Goal: Task Accomplishment & Management: Use online tool/utility

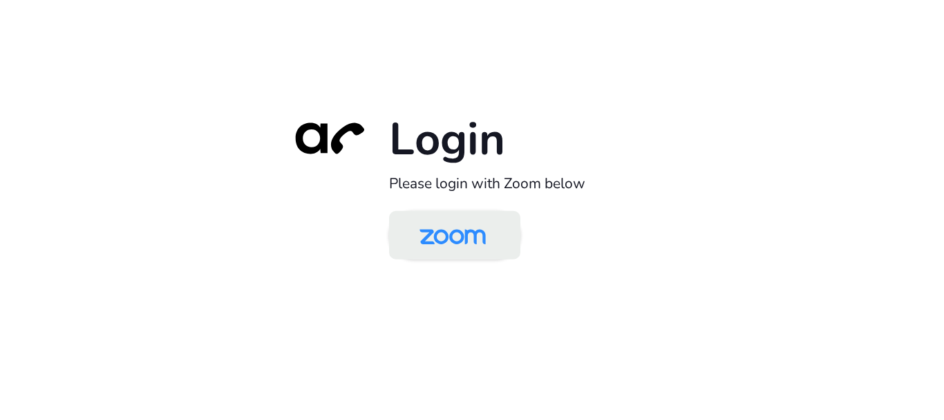
click at [460, 234] on img at bounding box center [452, 236] width 95 height 45
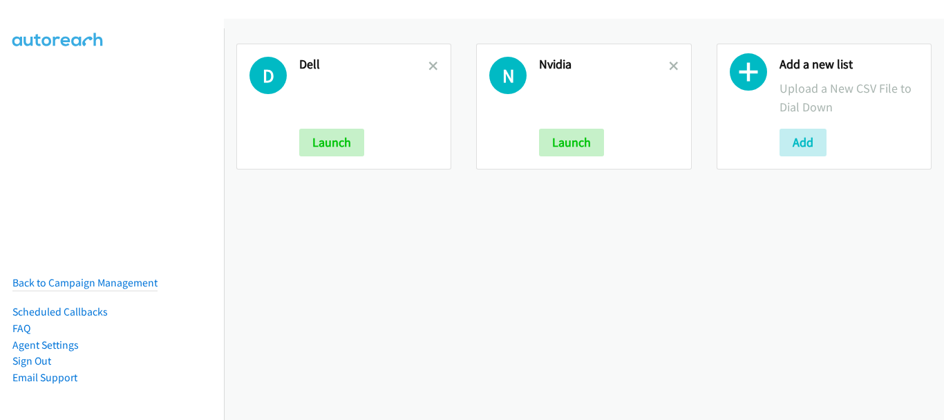
click at [669, 60] on link at bounding box center [674, 66] width 10 height 16
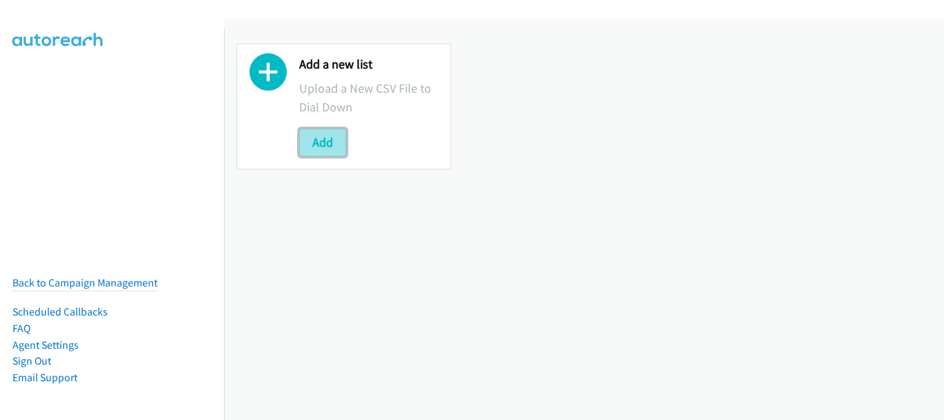
click at [326, 144] on button "Add" at bounding box center [322, 143] width 47 height 28
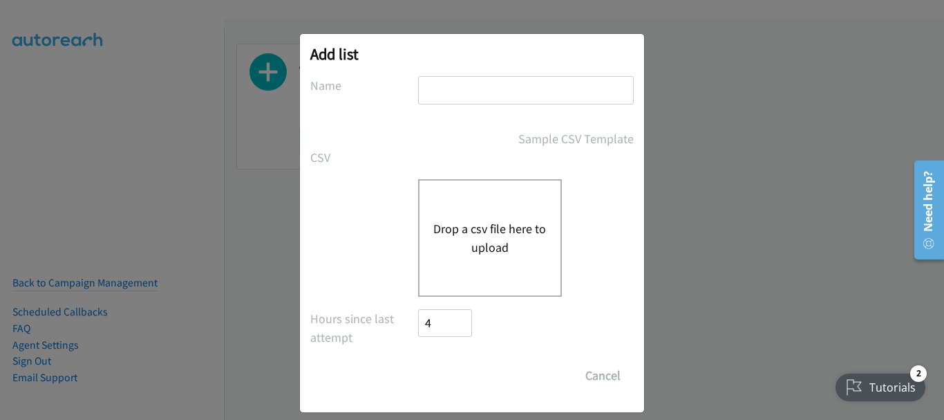
click at [463, 96] on input "text" at bounding box center [526, 90] width 216 height 28
type input "Dell"
click at [459, 232] on button "Drop a csv file here to upload" at bounding box center [489, 237] width 113 height 37
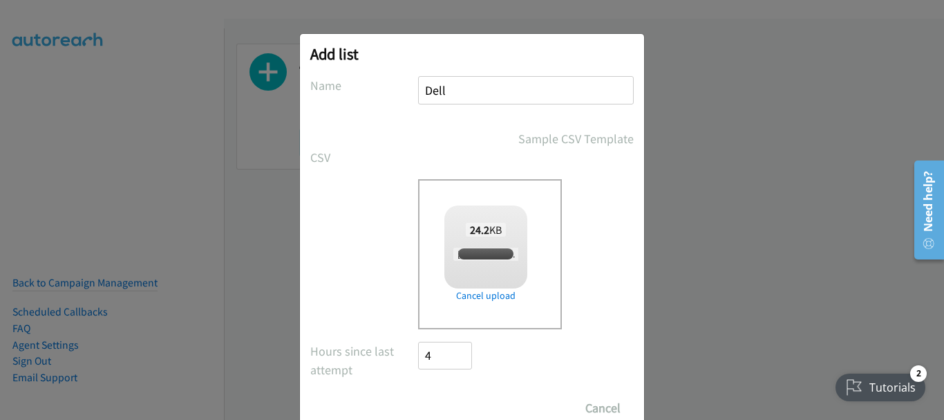
checkbox input "true"
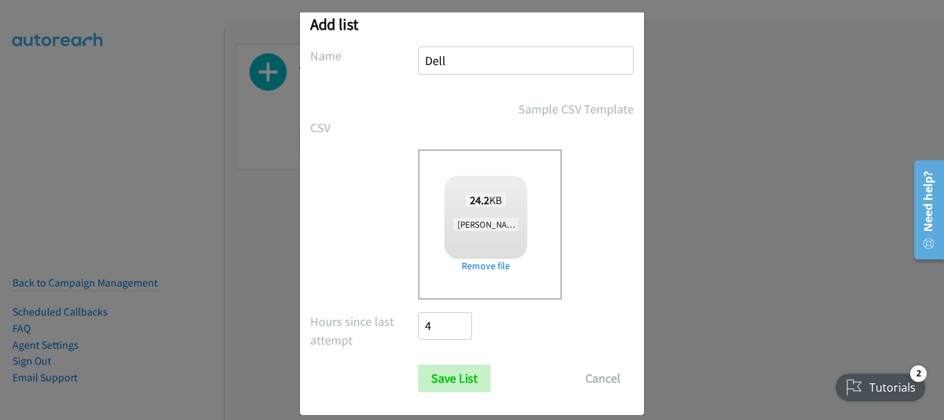
scroll to position [46, 0]
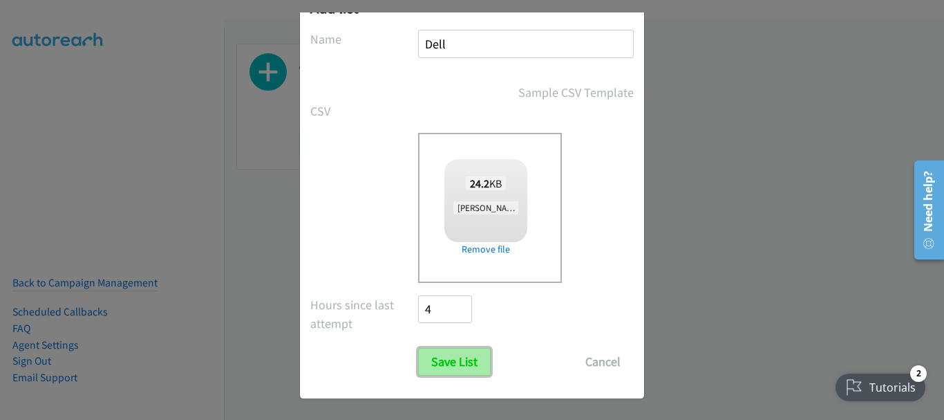
click at [459, 365] on input "Save List" at bounding box center [454, 362] width 73 height 28
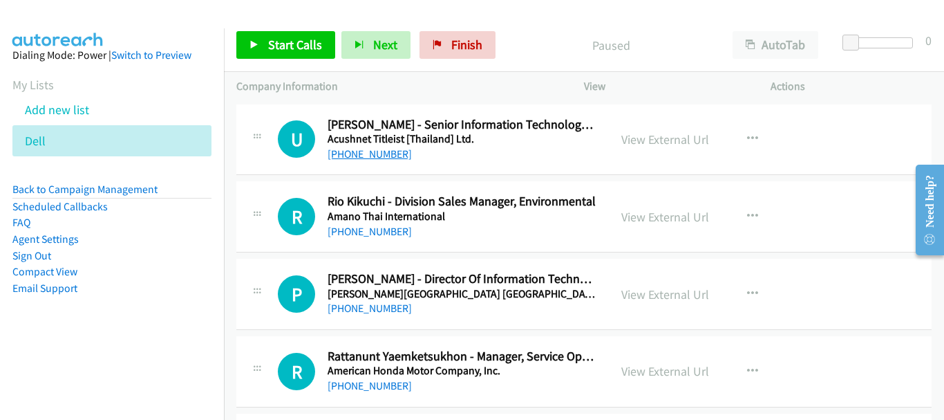
click at [366, 156] on link "+66 38 401 011" at bounding box center [370, 153] width 84 height 13
click at [355, 146] on div "+66 38 401 011" at bounding box center [462, 154] width 269 height 17
click at [357, 151] on link "+66 38 401 011" at bounding box center [370, 153] width 84 height 13
click at [357, 314] on link "+66 63 653 2539" at bounding box center [370, 307] width 84 height 13
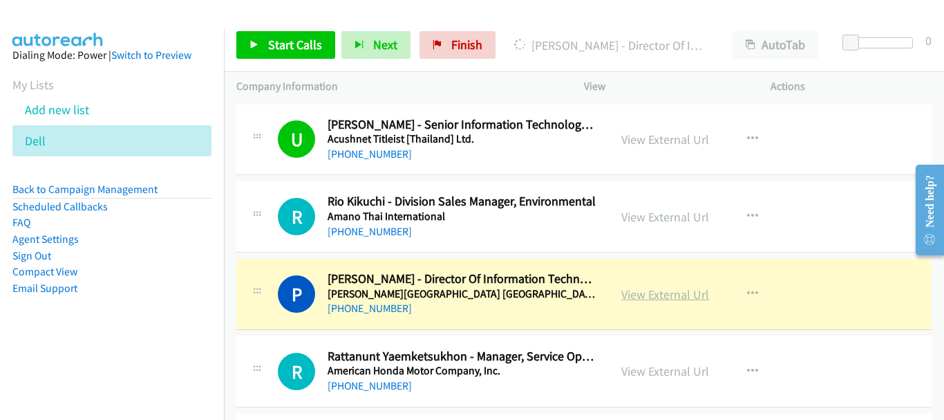
click at [684, 291] on link "View External Url" at bounding box center [665, 294] width 88 height 16
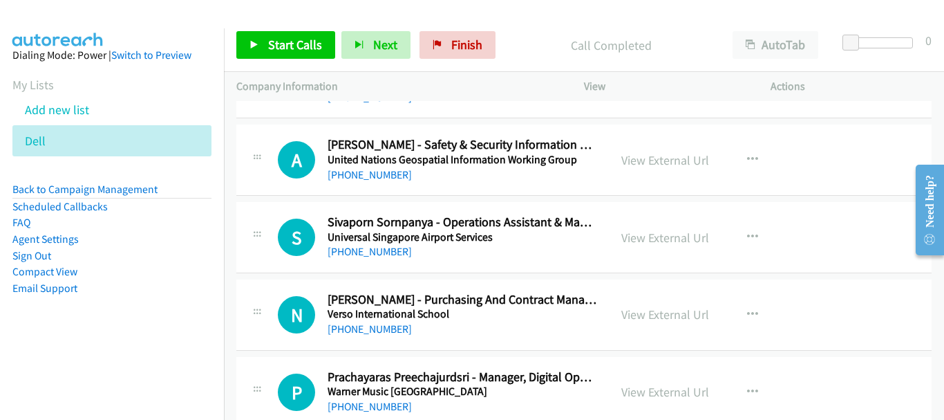
scroll to position [8783, 0]
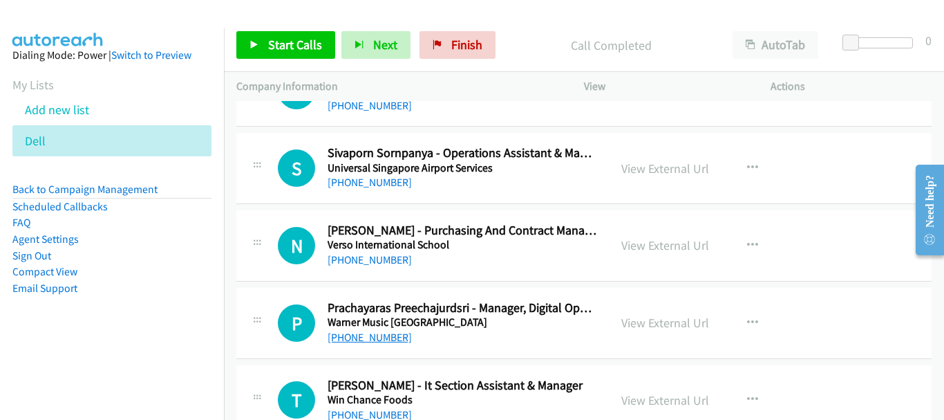
click at [386, 330] on link "+66 86 966 6941" at bounding box center [370, 336] width 84 height 13
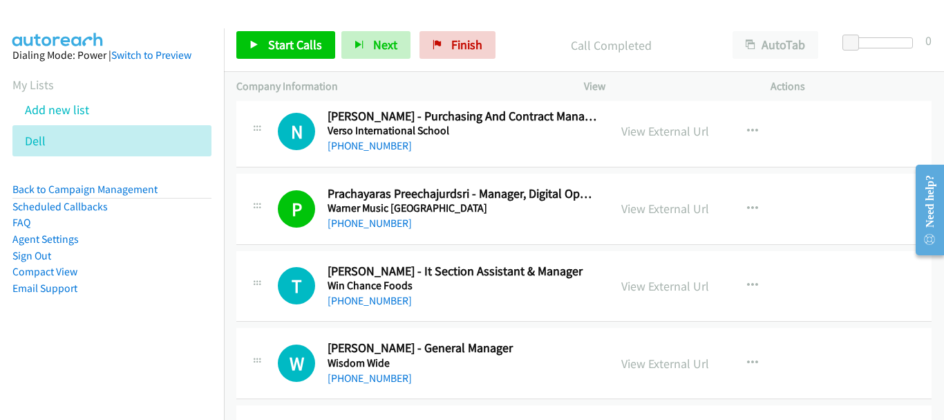
scroll to position [8921, 0]
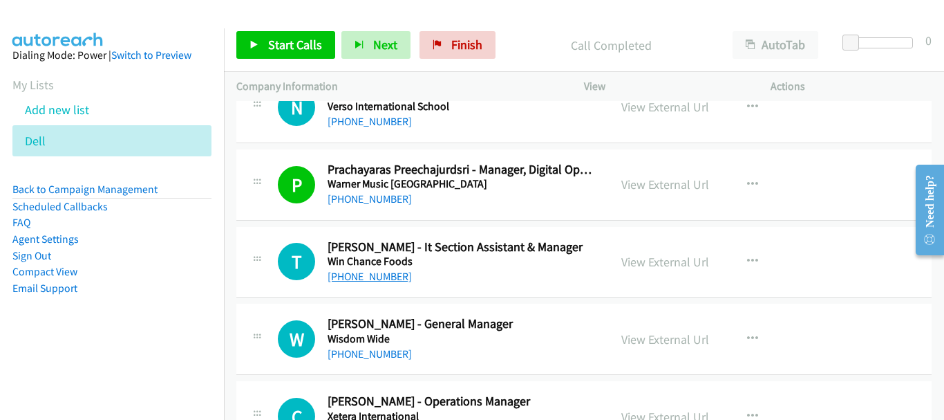
click at [350, 274] on link "+66 89 732 5785" at bounding box center [370, 276] width 84 height 13
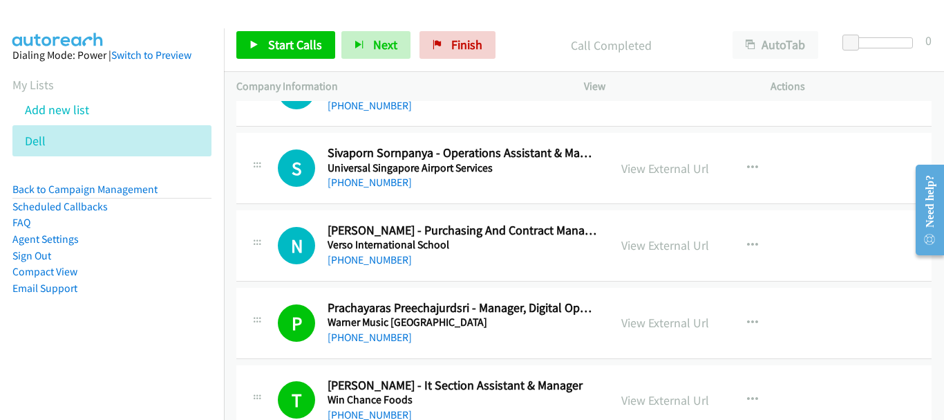
scroll to position [8644, 0]
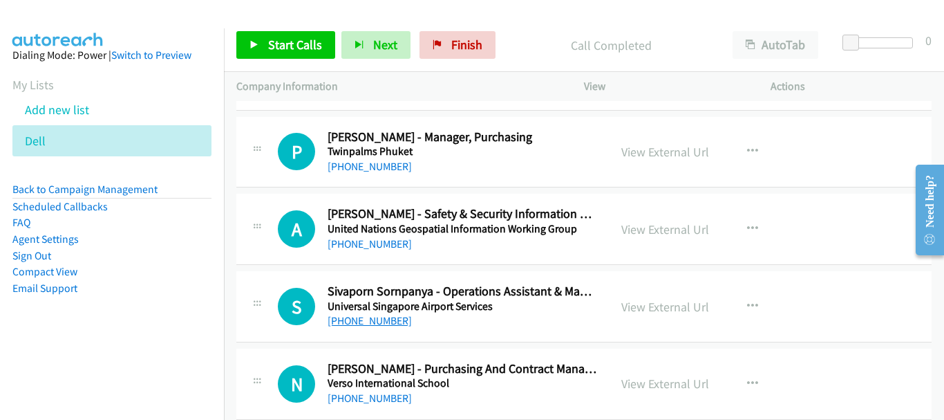
click at [380, 319] on link "+66 2 504 3799" at bounding box center [370, 320] width 84 height 13
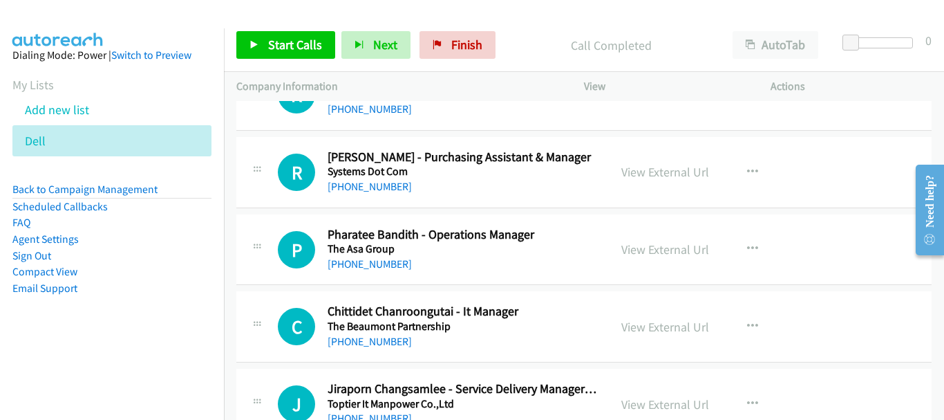
scroll to position [8160, 0]
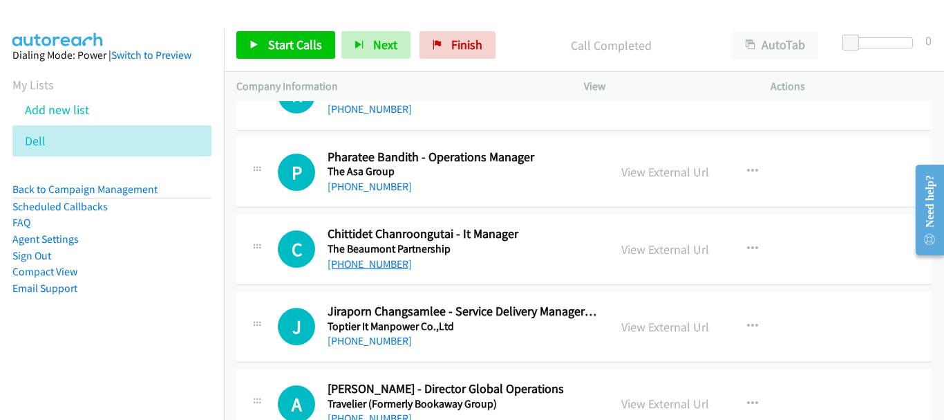
click at [366, 261] on link "+66 2 631 1860" at bounding box center [370, 263] width 84 height 13
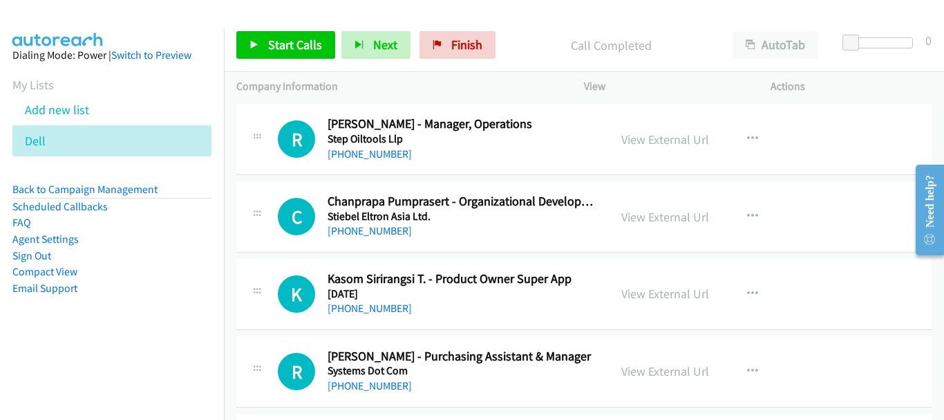
scroll to position [8091, 0]
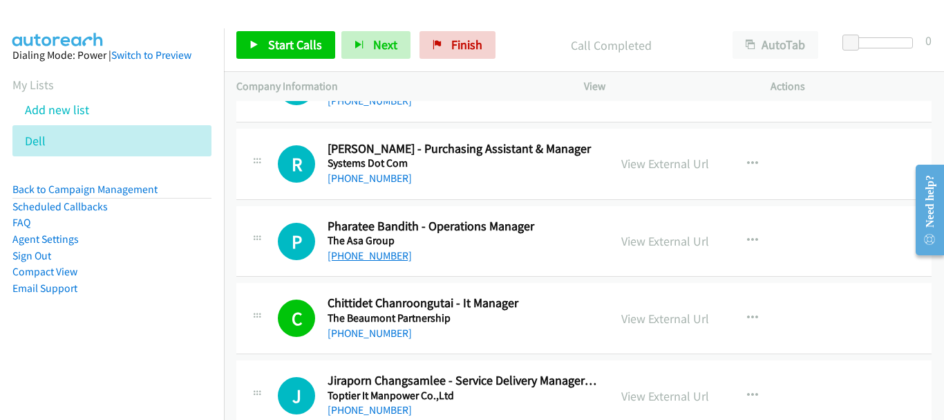
click at [372, 249] on link "+66 2 260 7588" at bounding box center [370, 255] width 84 height 13
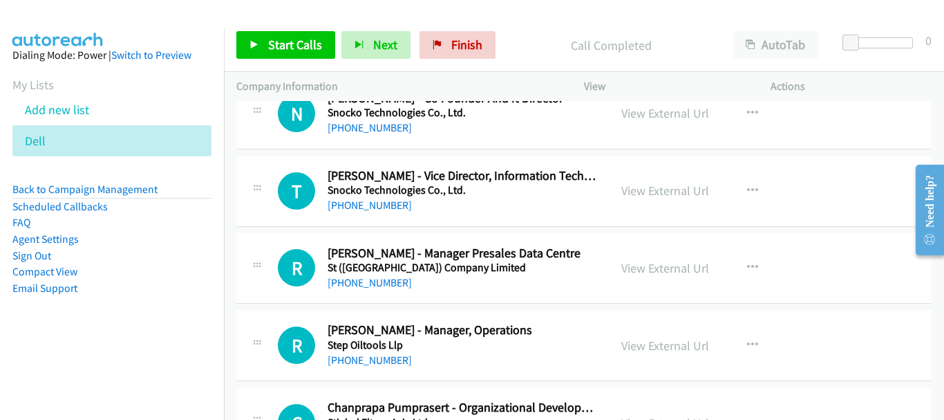
scroll to position [7677, 0]
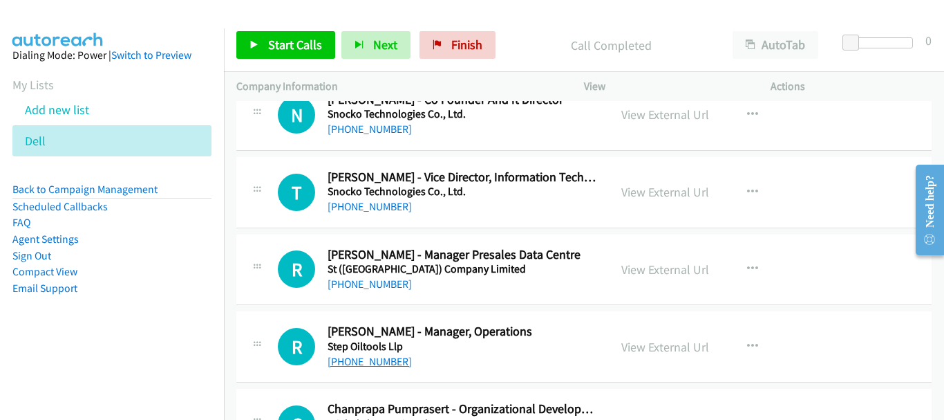
click at [396, 358] on link "+66 84 757 8730" at bounding box center [370, 361] width 84 height 13
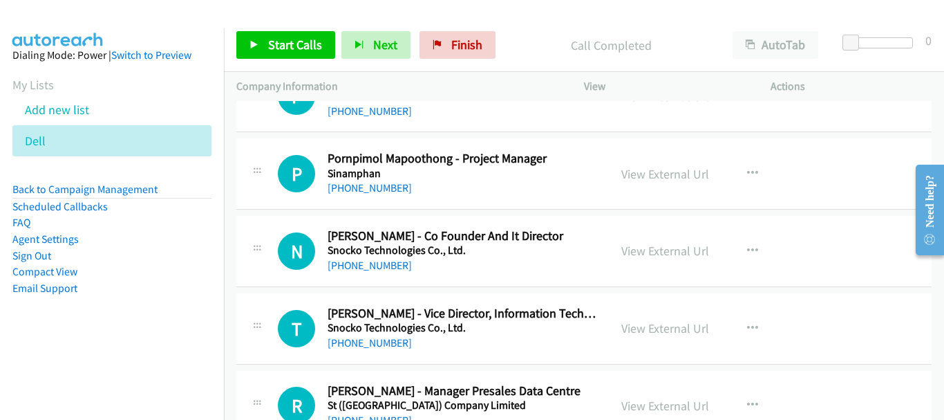
scroll to position [7538, 0]
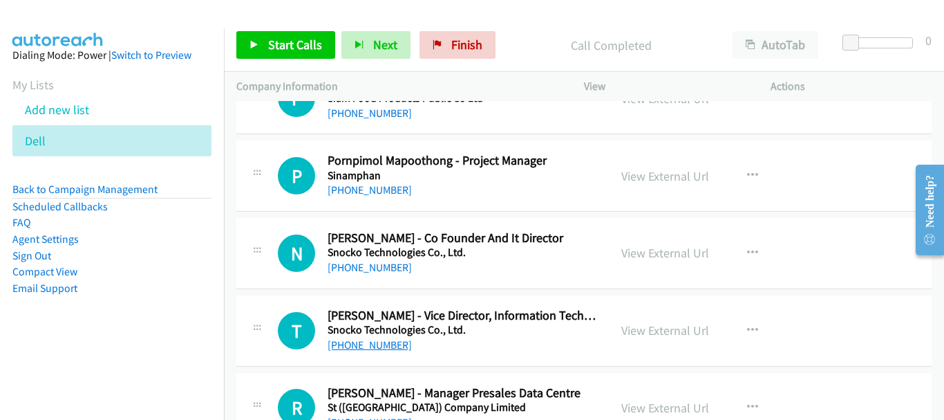
click at [391, 348] on link "+66 85 033 2403" at bounding box center [370, 344] width 84 height 13
click at [368, 343] on link "+66 85 033 2403" at bounding box center [370, 344] width 84 height 13
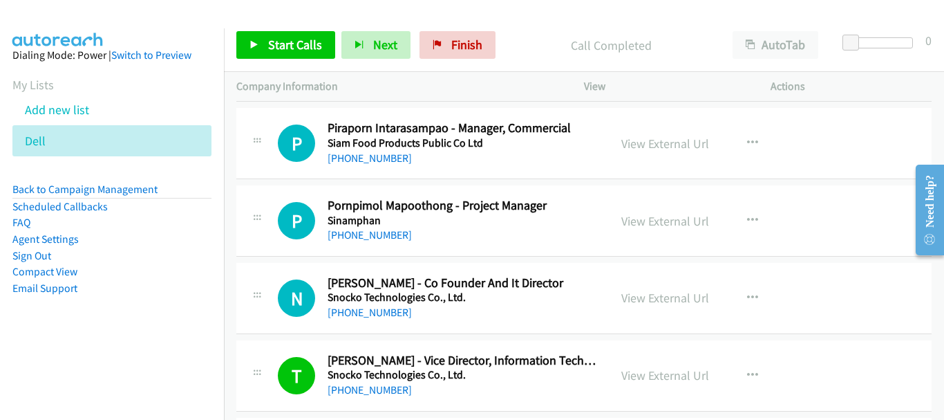
scroll to position [7469, 0]
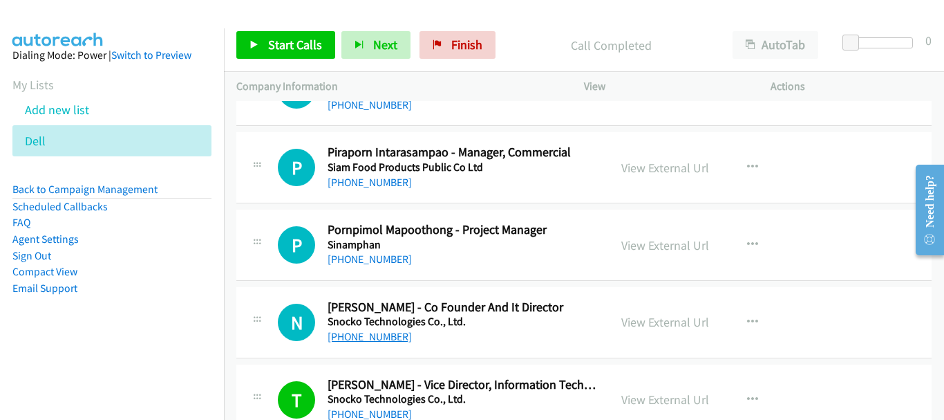
click at [384, 341] on link "+66 99 878 9456" at bounding box center [370, 336] width 84 height 13
click at [380, 263] on link "+66 83 554 5813" at bounding box center [370, 258] width 84 height 13
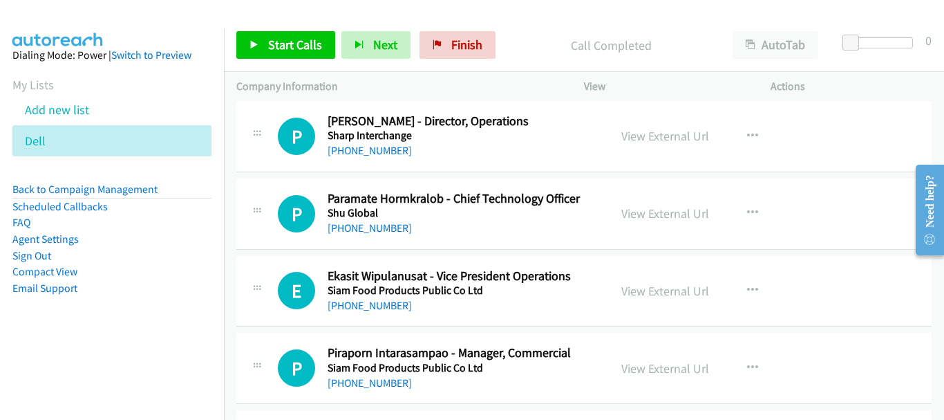
scroll to position [7248, 0]
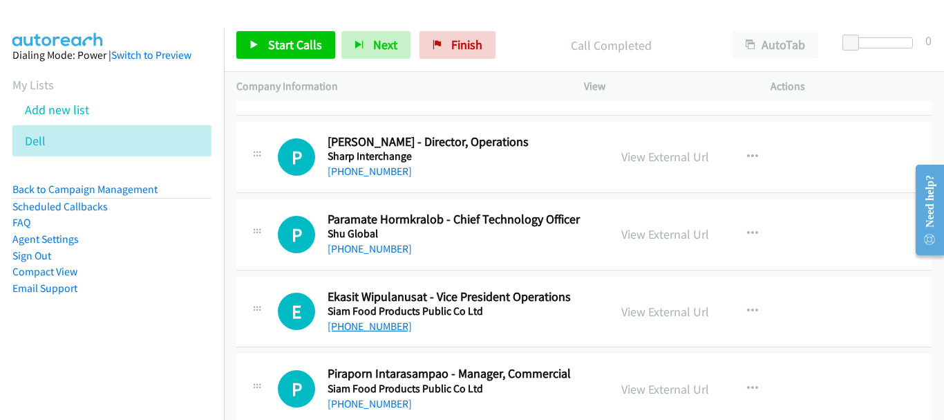
click at [358, 328] on link "+66 86 515 1156" at bounding box center [370, 325] width 84 height 13
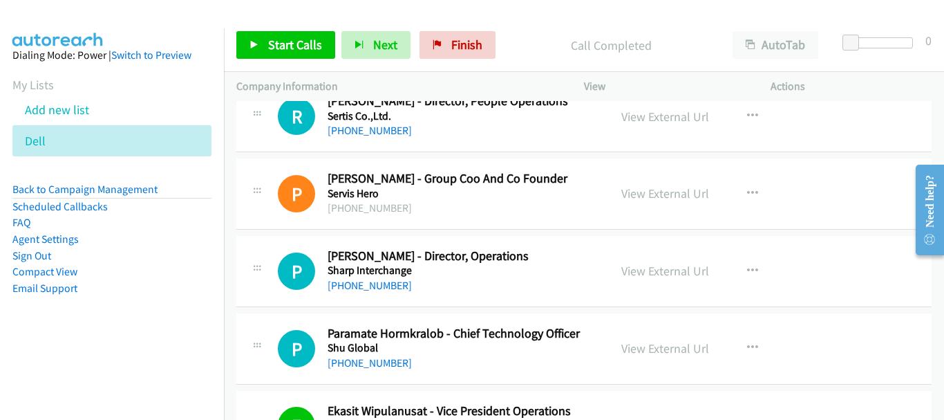
scroll to position [7110, 0]
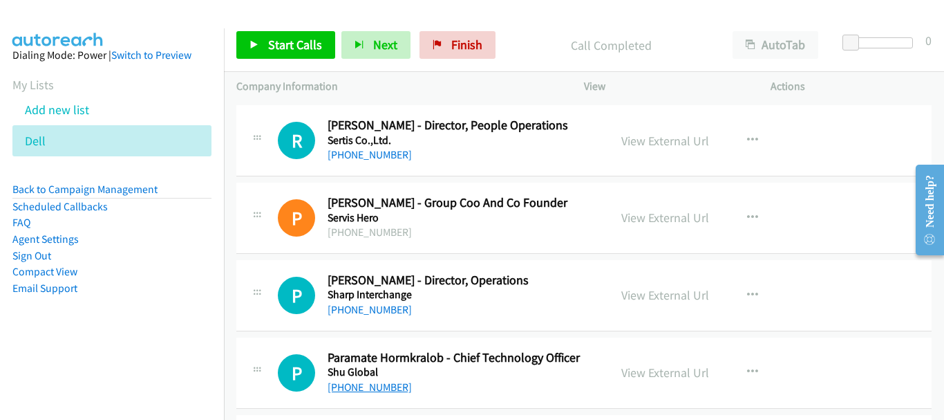
click at [389, 384] on link "+66 92 680 4994" at bounding box center [370, 386] width 84 height 13
click at [380, 311] on link "+66 39 620 000" at bounding box center [370, 309] width 84 height 13
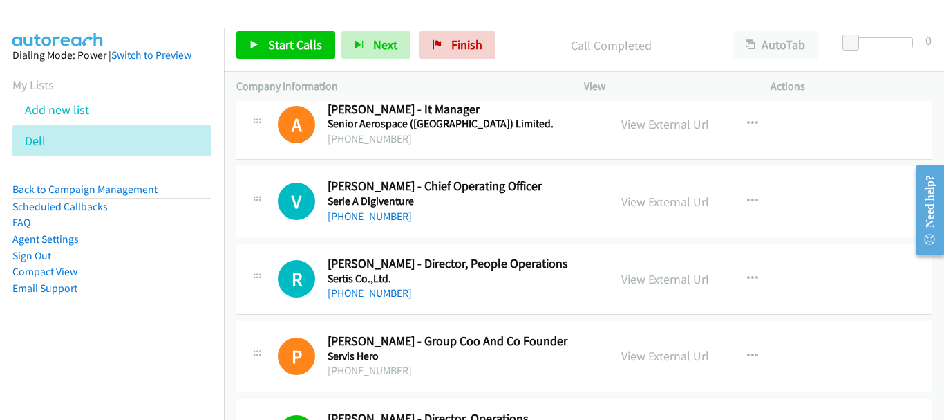
scroll to position [6902, 0]
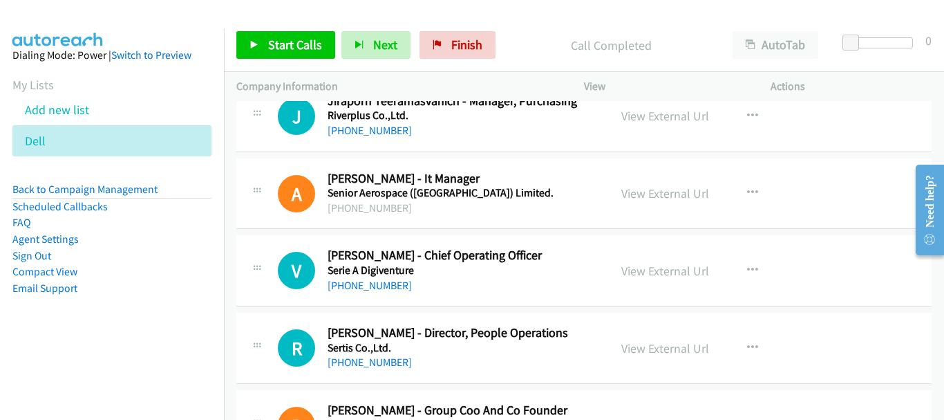
click at [369, 277] on div "+66 84 129 5000" at bounding box center [462, 285] width 269 height 17
click at [382, 279] on link "+66 84 129 5000" at bounding box center [370, 285] width 84 height 13
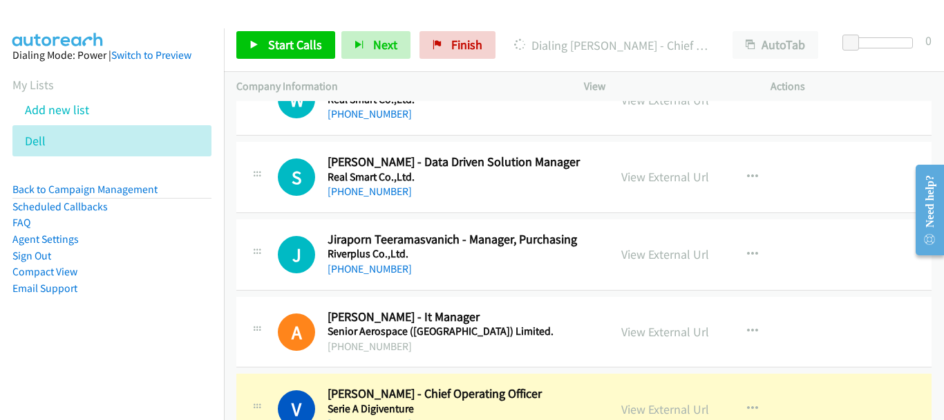
scroll to position [6833, 0]
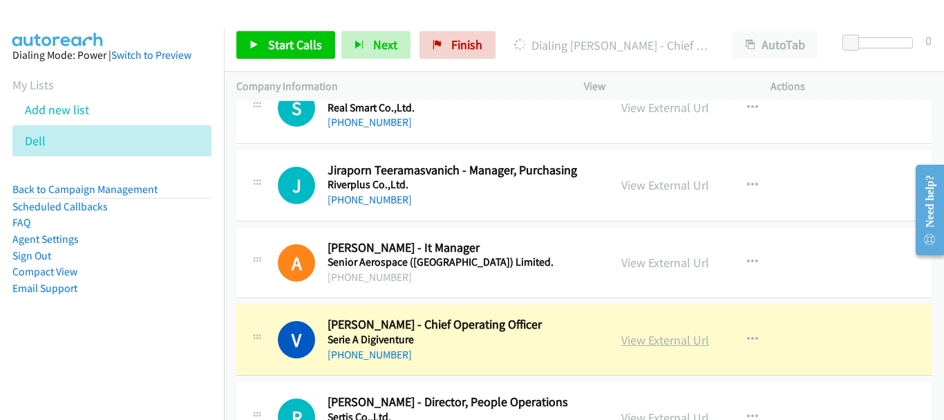
click at [660, 339] on link "View External Url" at bounding box center [665, 340] width 88 height 16
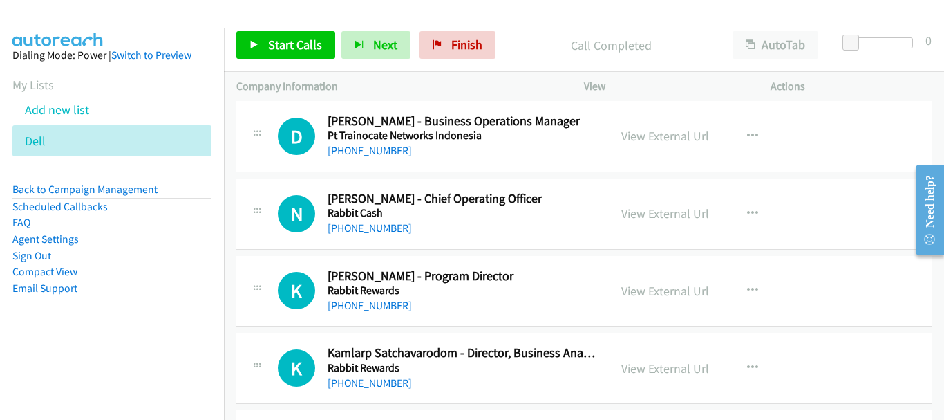
scroll to position [6349, 0]
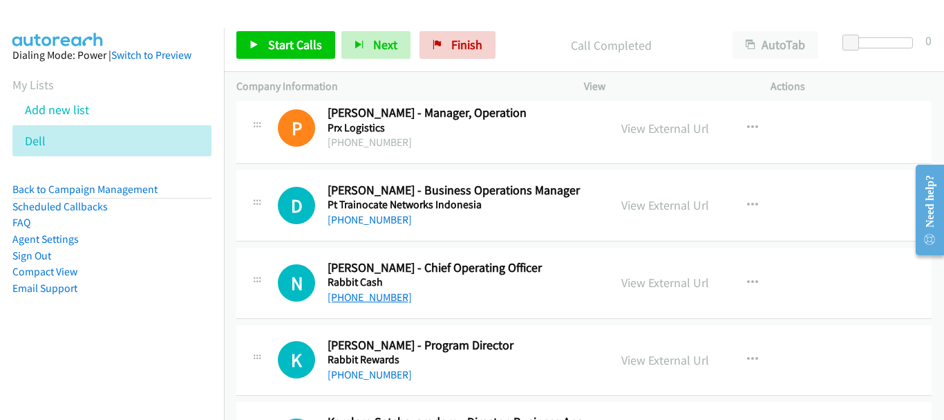
click at [380, 297] on link "+66 89 202 6865" at bounding box center [370, 296] width 84 height 13
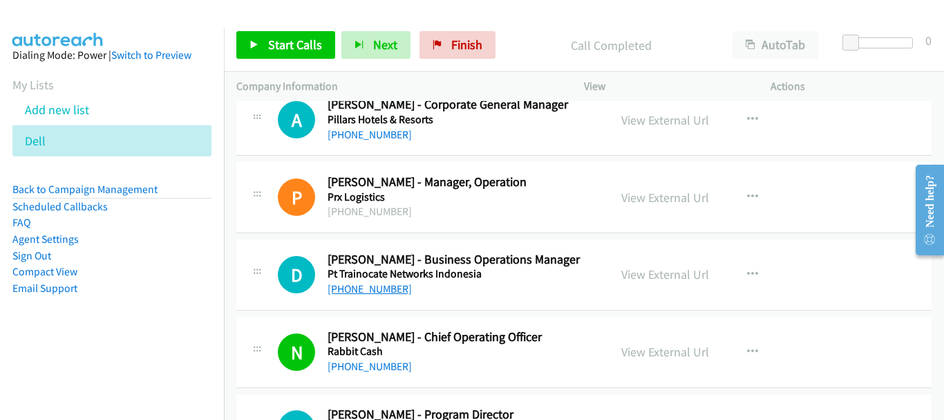
scroll to position [6211, 0]
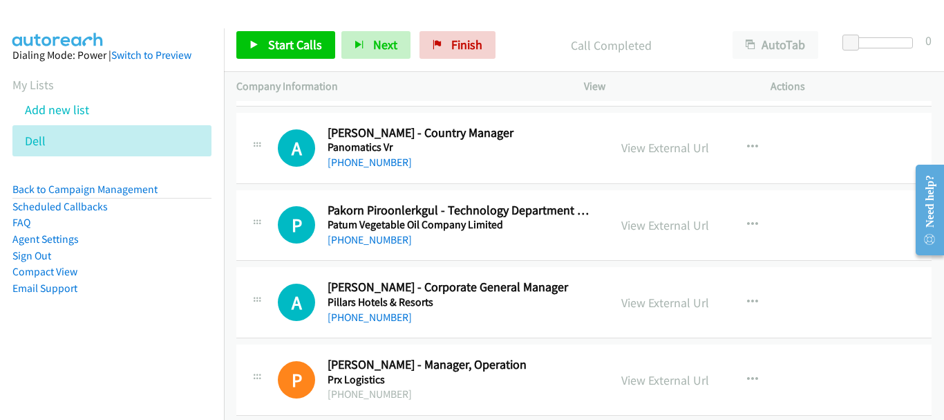
scroll to position [6073, 0]
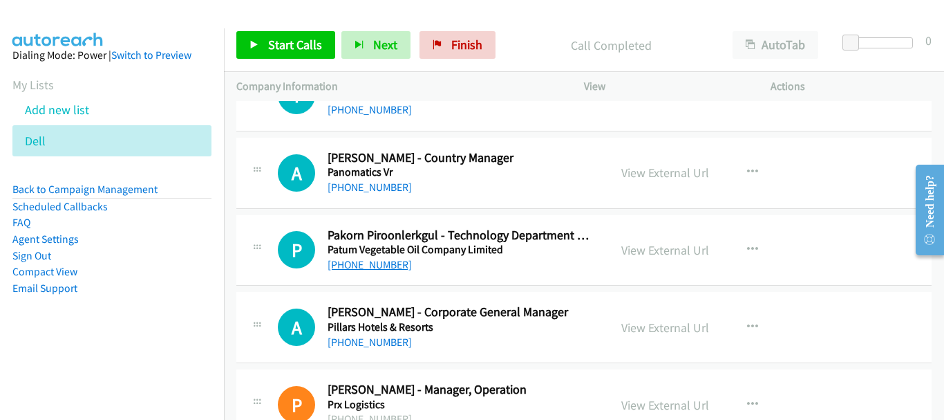
click at [375, 265] on link "+66 2 694 6883" at bounding box center [370, 264] width 84 height 13
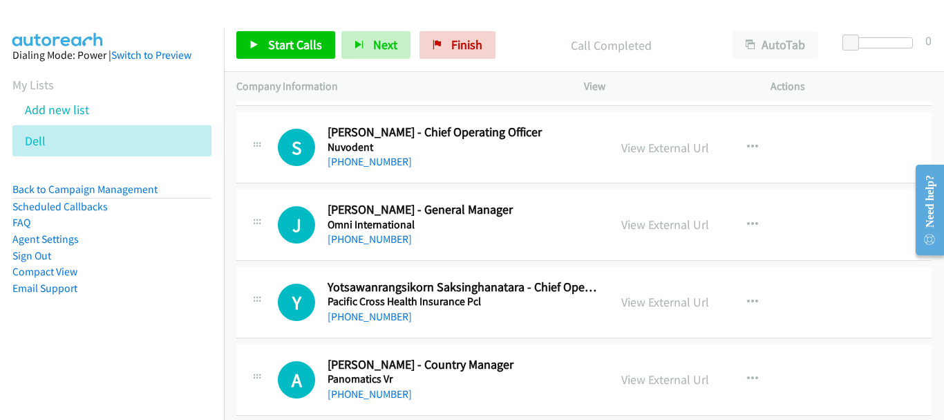
scroll to position [5865, 0]
click at [380, 318] on link "+66 94 999 8944" at bounding box center [370, 316] width 84 height 13
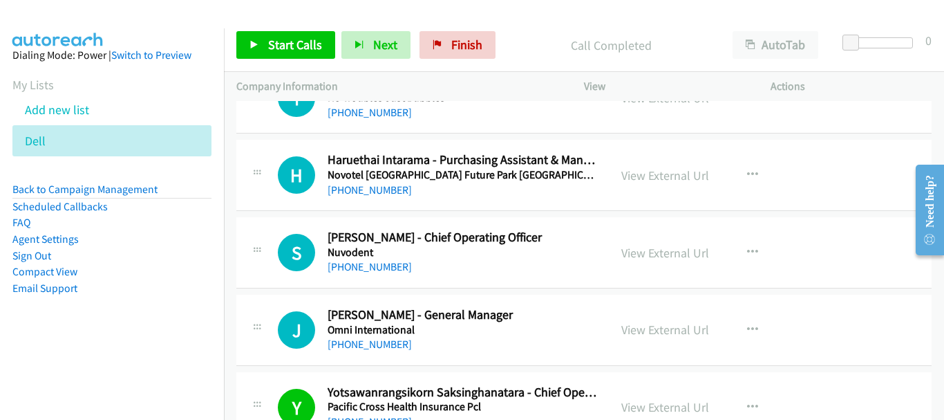
scroll to position [5727, 0]
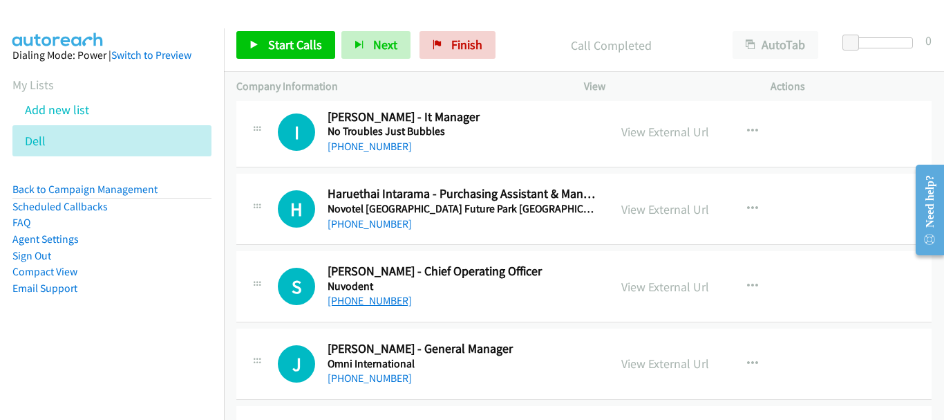
click at [348, 301] on link "+66 2 755 6636" at bounding box center [370, 300] width 84 height 13
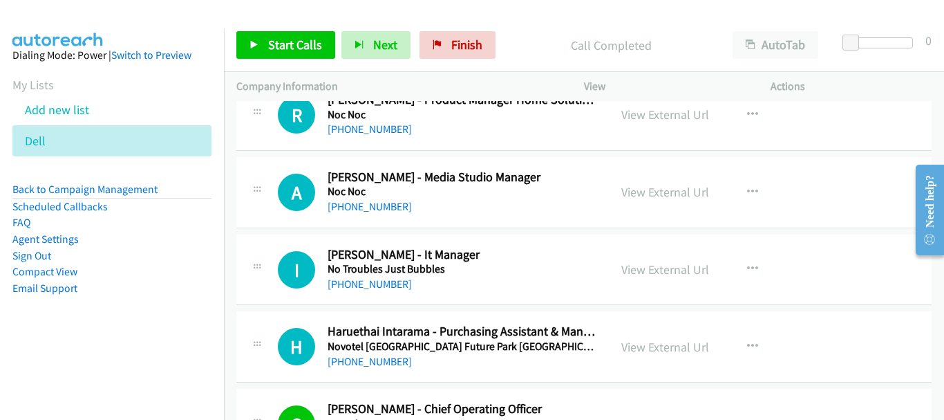
scroll to position [5589, 0]
click at [370, 288] on link "+66 86 786 5196" at bounding box center [370, 284] width 84 height 13
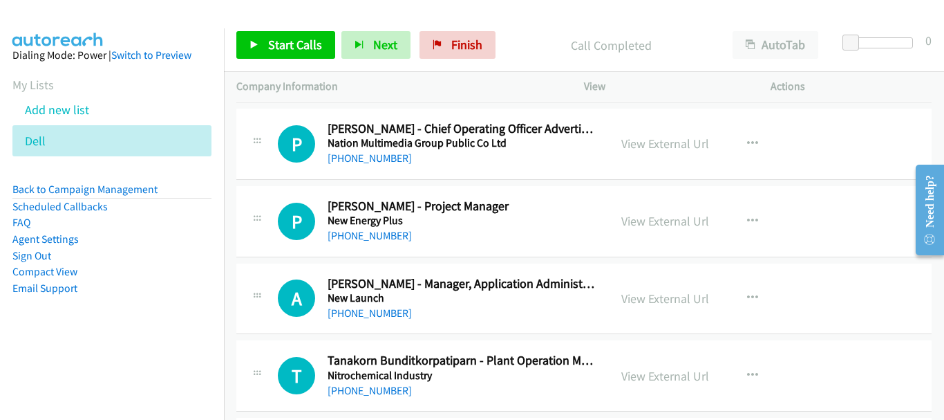
scroll to position [5105, 0]
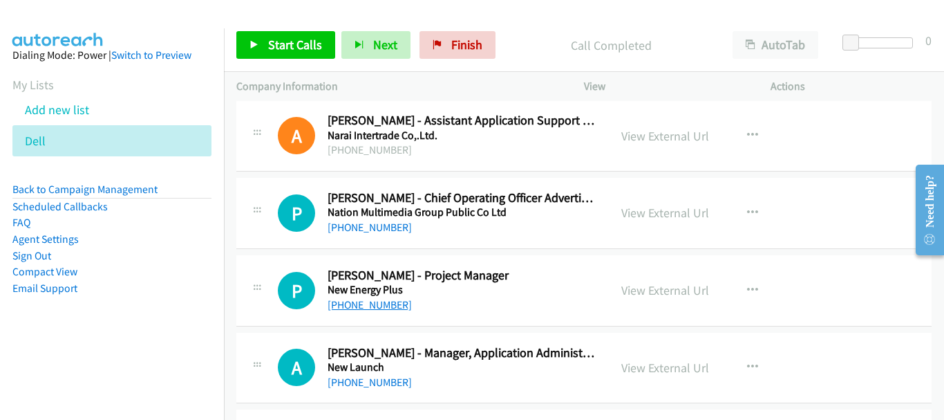
click at [379, 305] on link "+66 97 079 1523" at bounding box center [370, 304] width 84 height 13
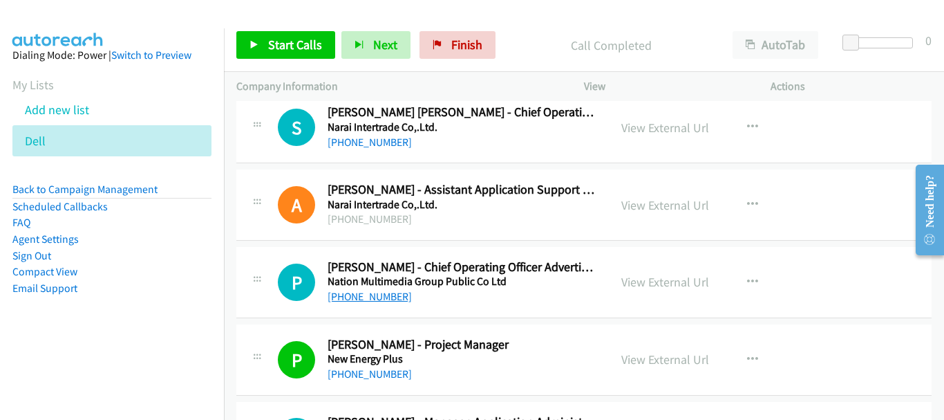
click at [352, 299] on link "+66 81 710 7773" at bounding box center [370, 296] width 84 height 13
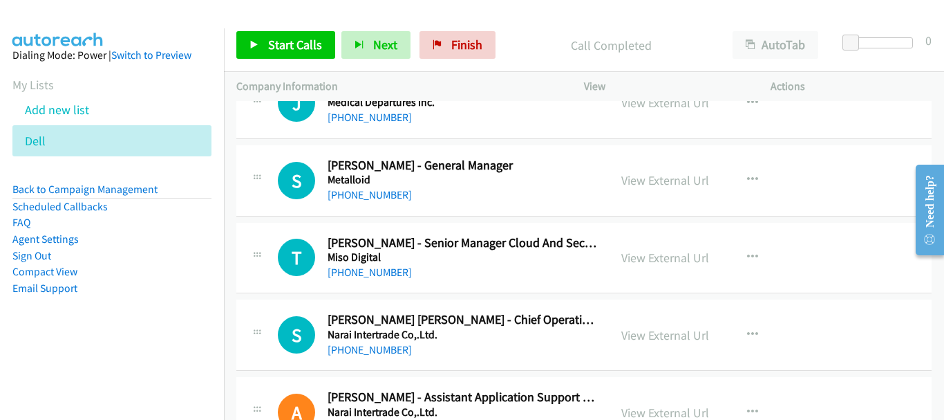
scroll to position [4898, 0]
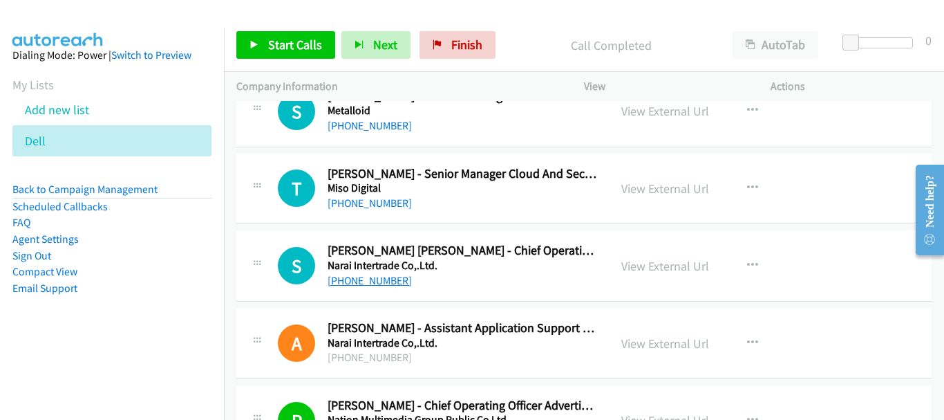
click at [395, 279] on link "+66 86 110 0668" at bounding box center [370, 280] width 84 height 13
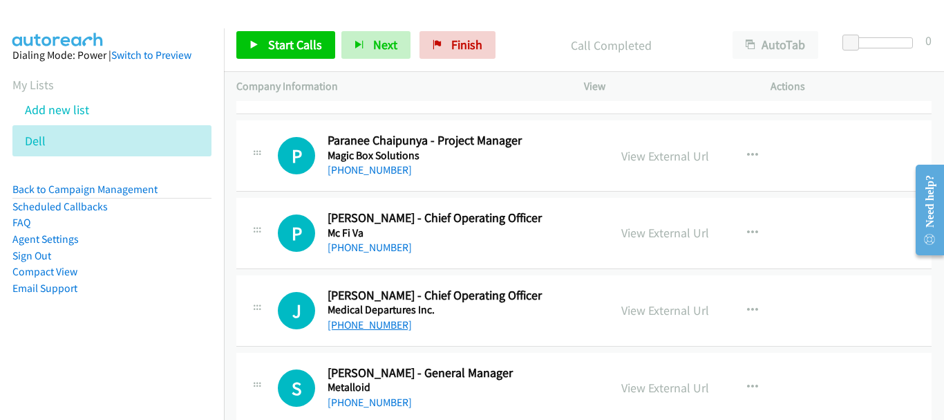
scroll to position [4552, 0]
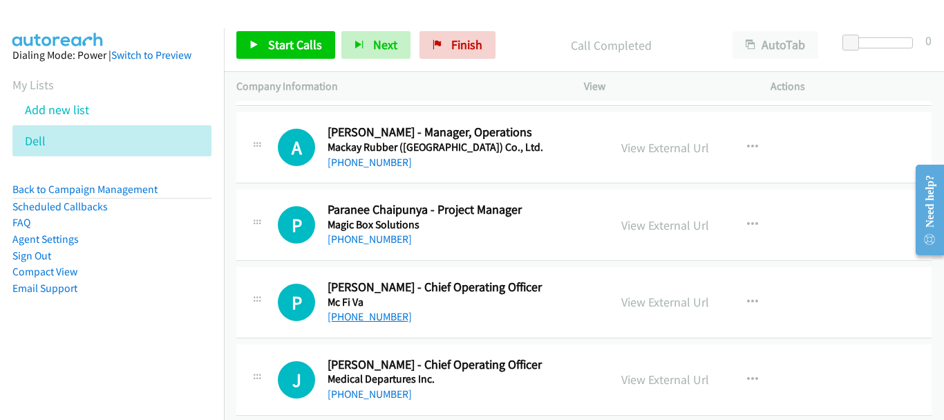
click at [373, 317] on link "+66 84 245 6249" at bounding box center [370, 316] width 84 height 13
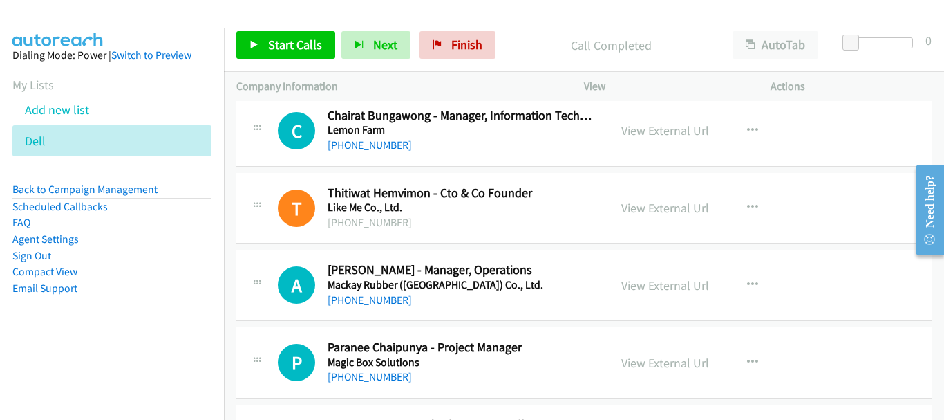
scroll to position [4414, 0]
click at [389, 380] on link "+66 61 647 3035" at bounding box center [370, 377] width 84 height 13
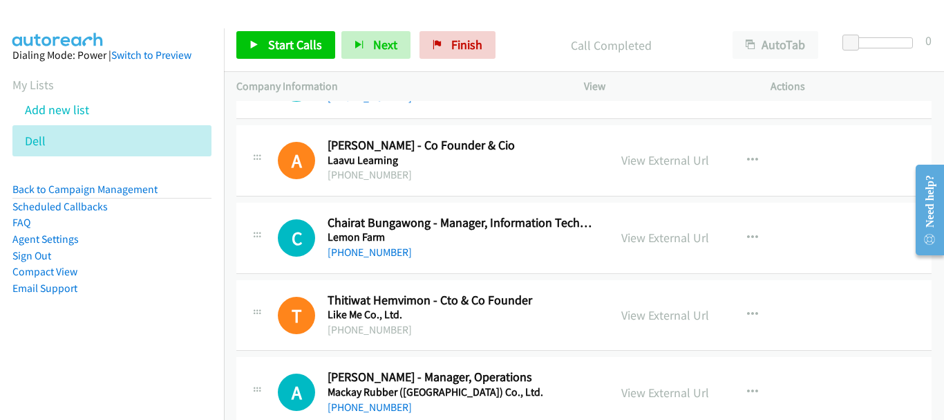
scroll to position [4276, 0]
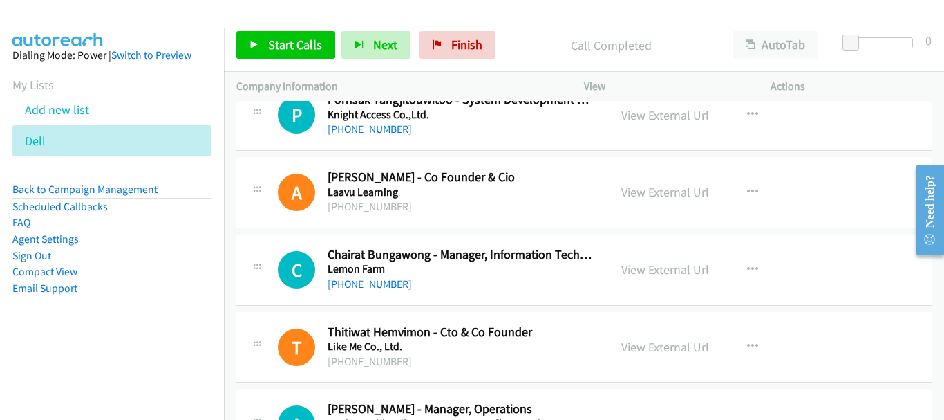
click at [365, 287] on link "+66 2 575 2222" at bounding box center [370, 283] width 84 height 13
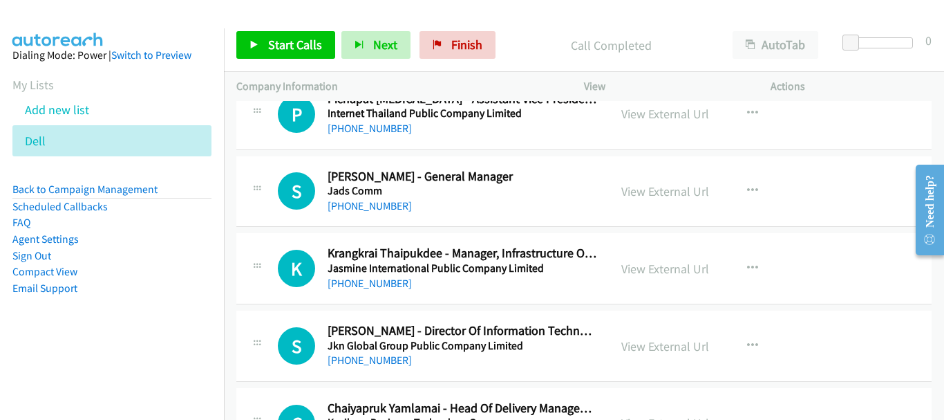
scroll to position [3653, 0]
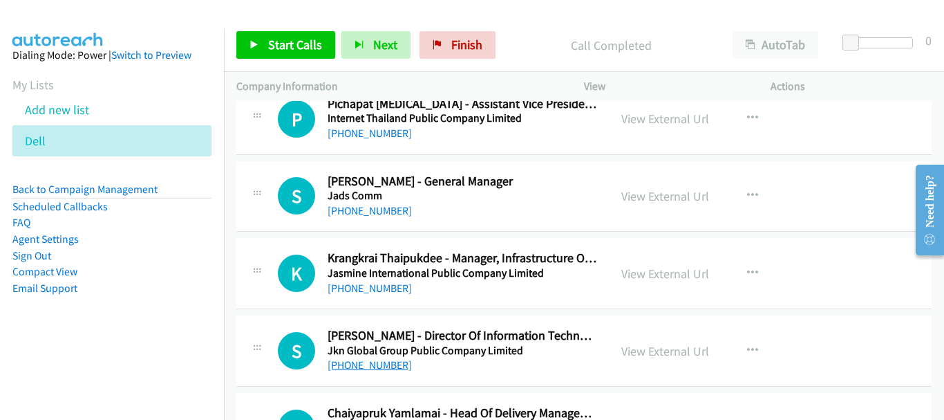
click at [393, 369] on link "+66 91 804 9888" at bounding box center [370, 364] width 84 height 13
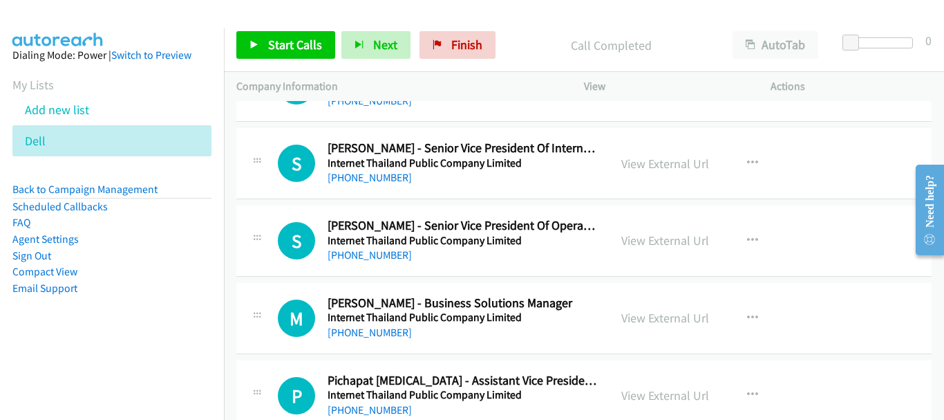
scroll to position [3308, 0]
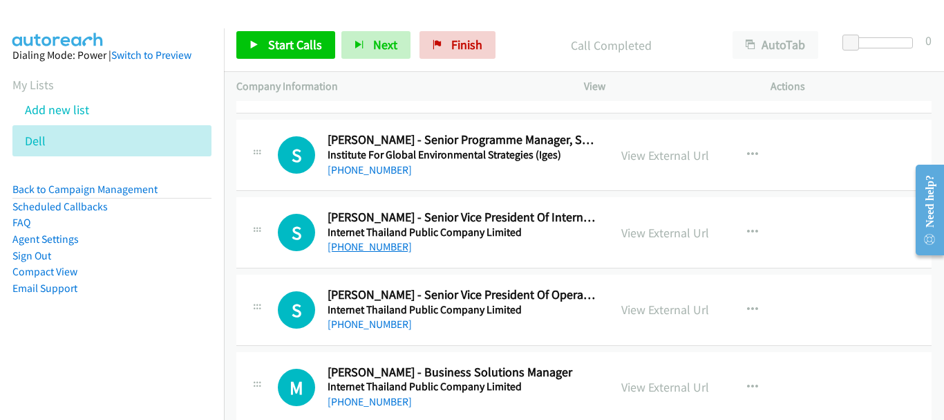
click at [357, 249] on link "+66 85 488 5804" at bounding box center [370, 246] width 84 height 13
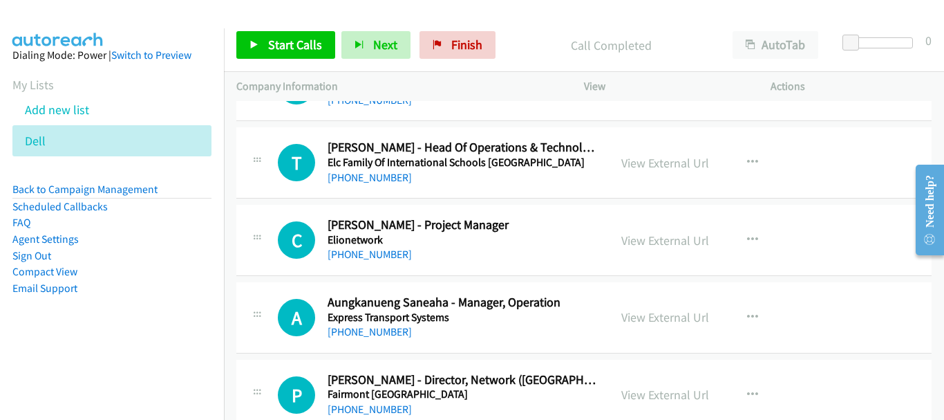
scroll to position [1994, 0]
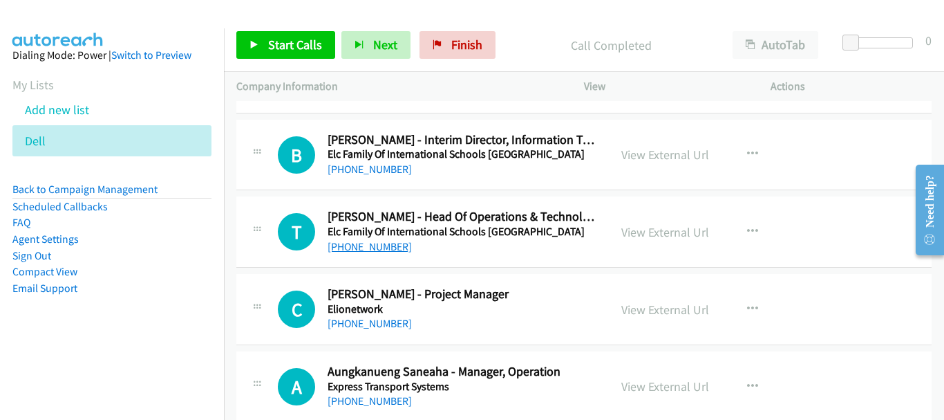
click at [377, 250] on link "+66 2 381 2919" at bounding box center [370, 246] width 84 height 13
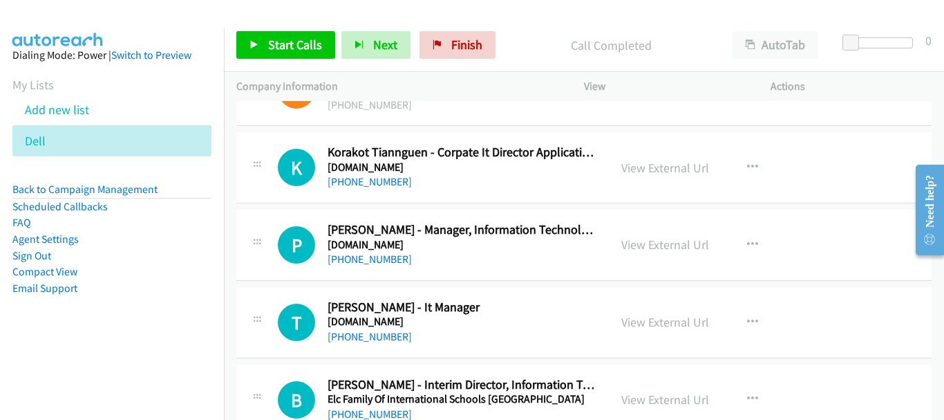
scroll to position [1718, 0]
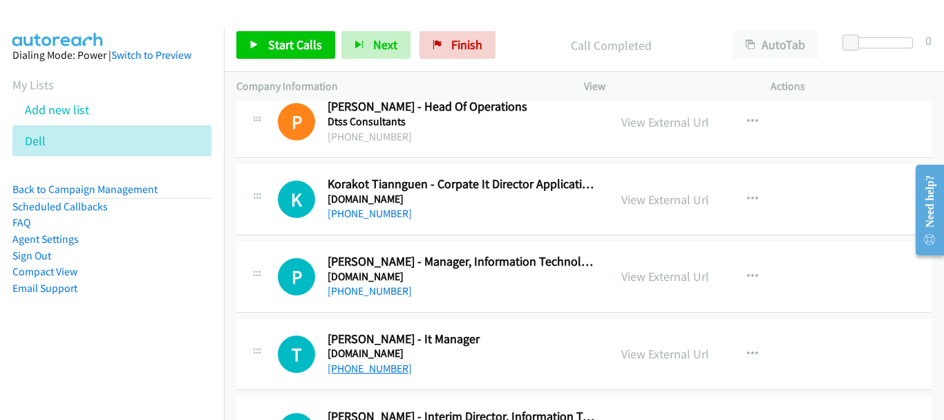
click at [381, 368] on link "+66 82 700 6168" at bounding box center [370, 368] width 84 height 13
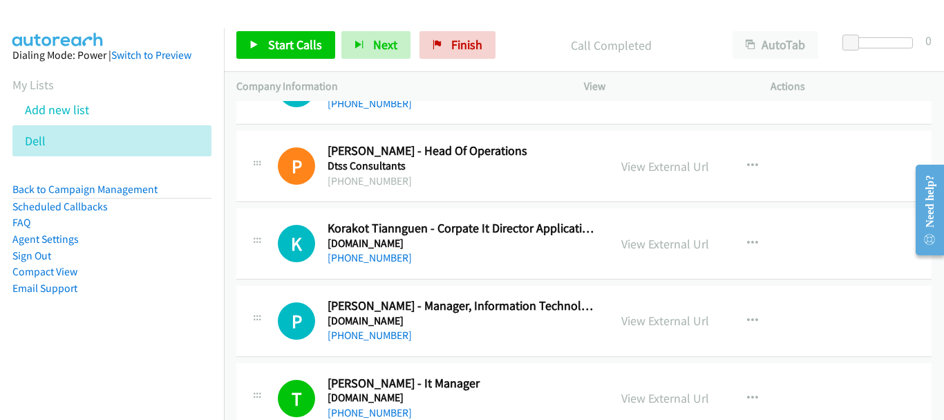
scroll to position [1649, 0]
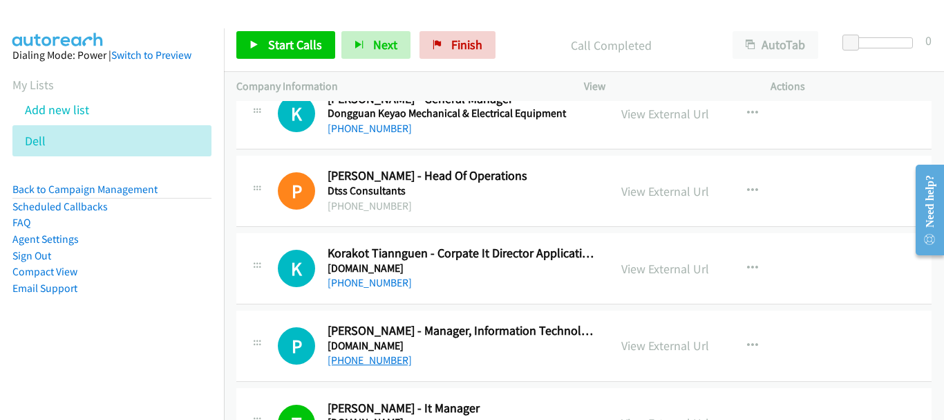
click at [389, 359] on link "+66 99 163 5266" at bounding box center [370, 359] width 84 height 13
click at [335, 279] on link "+66 86 563 4408" at bounding box center [370, 282] width 84 height 13
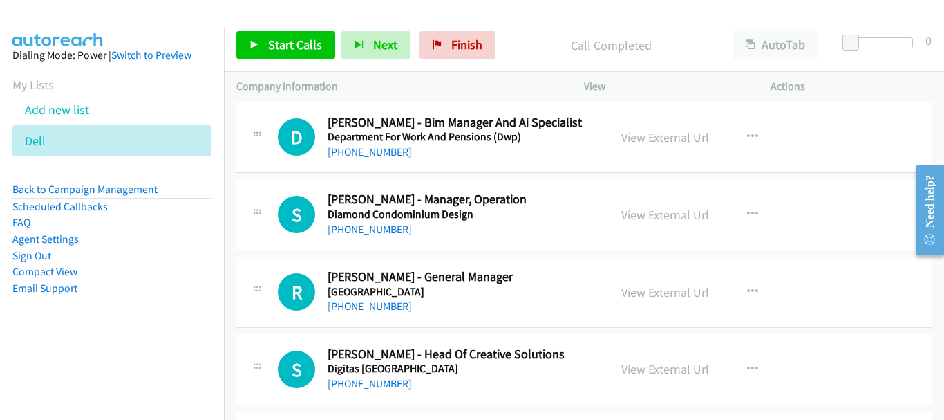
scroll to position [1234, 0]
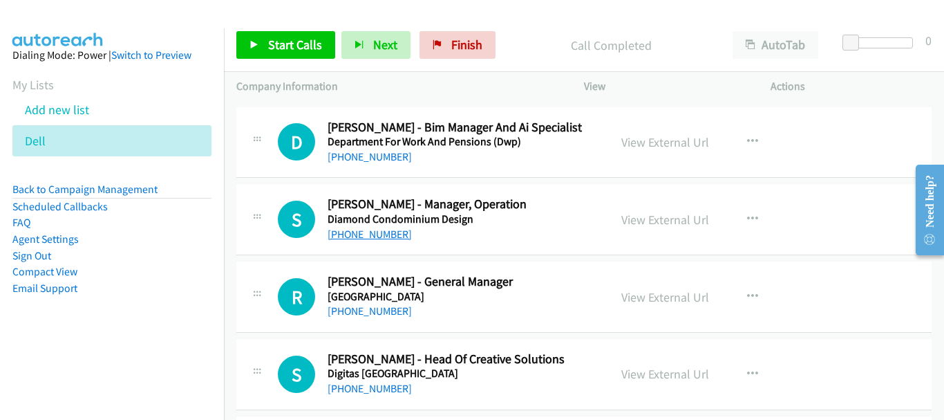
click at [365, 231] on link "+66 95 093 1114" at bounding box center [370, 233] width 84 height 13
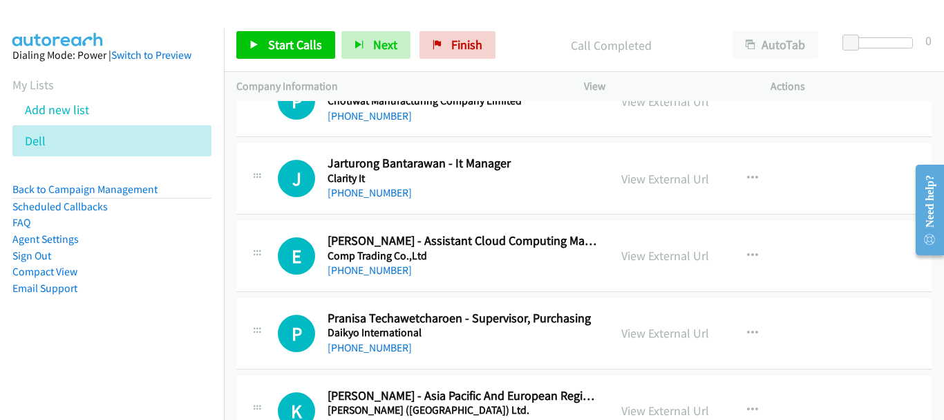
scroll to position [819, 0]
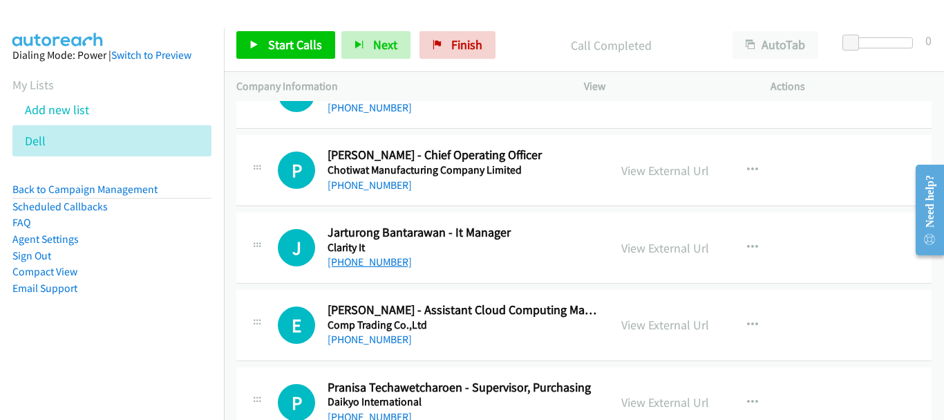
click at [385, 259] on link "+66 80 209 8785" at bounding box center [370, 261] width 84 height 13
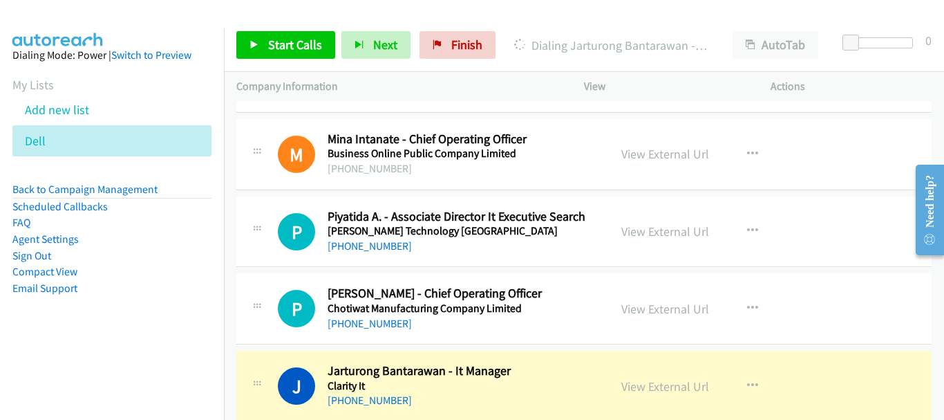
scroll to position [750, 0]
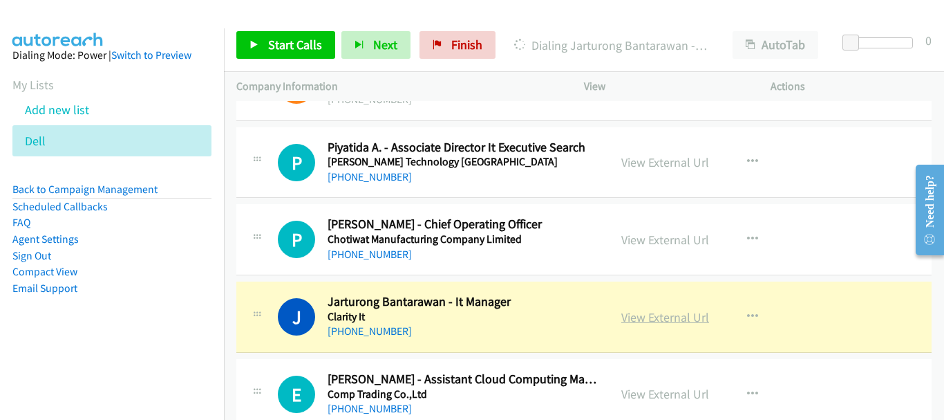
click at [646, 311] on link "View External Url" at bounding box center [665, 317] width 88 height 16
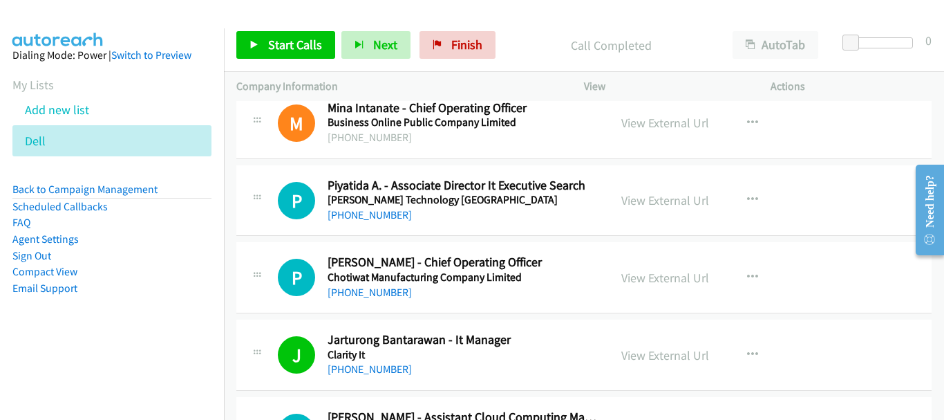
scroll to position [681, 0]
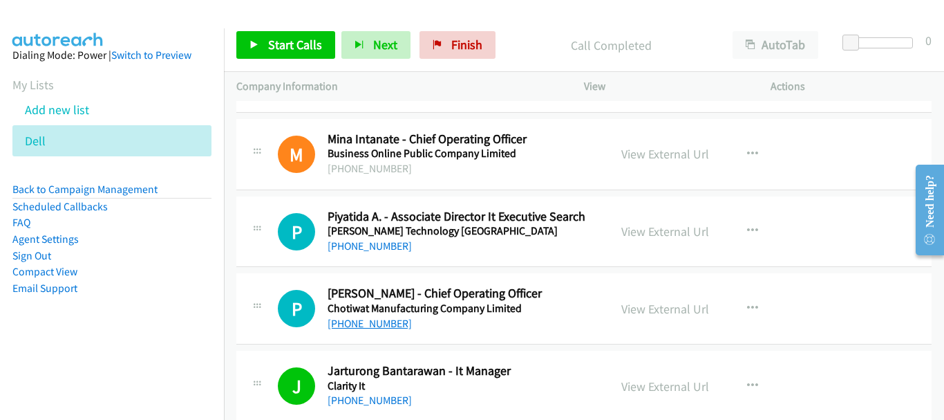
click at [382, 326] on link "+66 81 653 3289" at bounding box center [370, 323] width 84 height 13
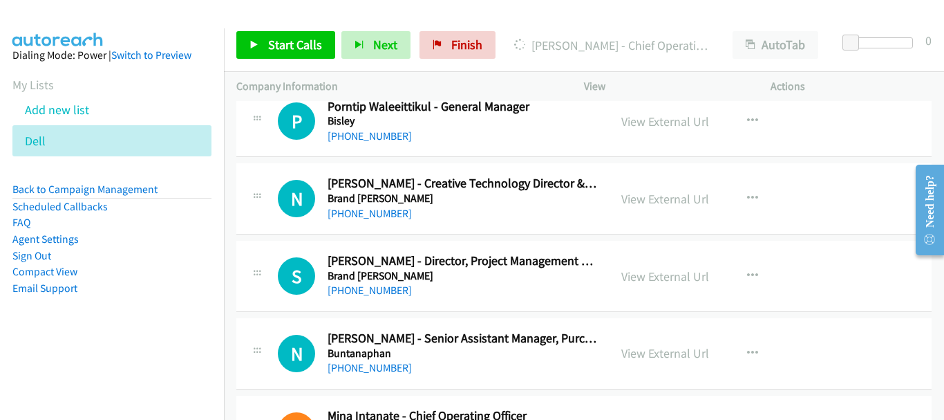
scroll to position [335, 0]
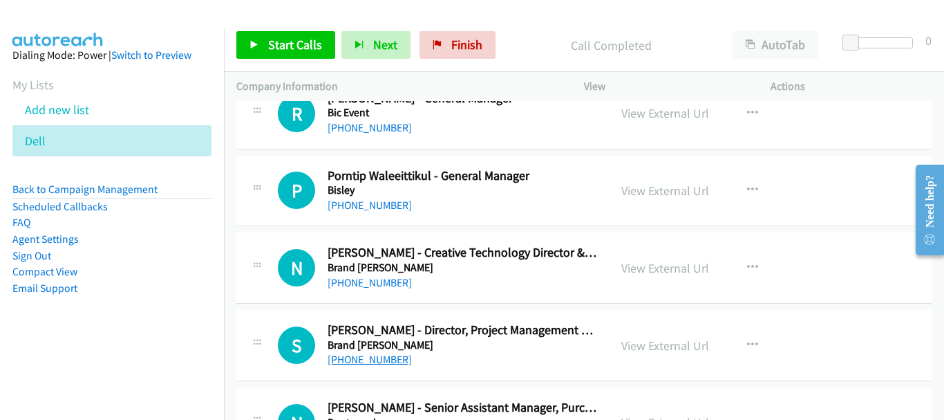
click at [379, 356] on link "+66 81 936 6110" at bounding box center [370, 359] width 84 height 13
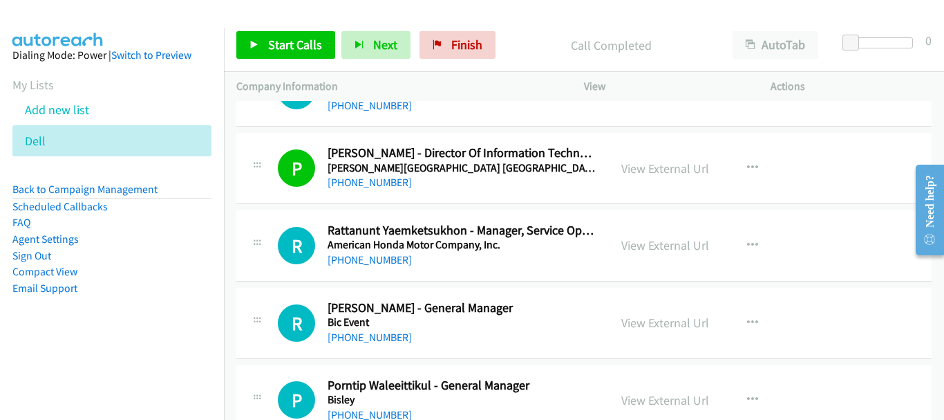
scroll to position [138, 0]
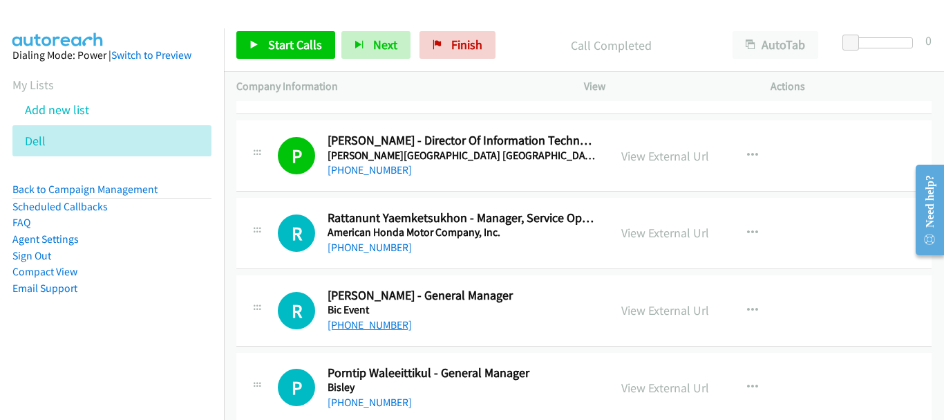
click at [374, 321] on link "+66 81 569 2374" at bounding box center [370, 324] width 84 height 13
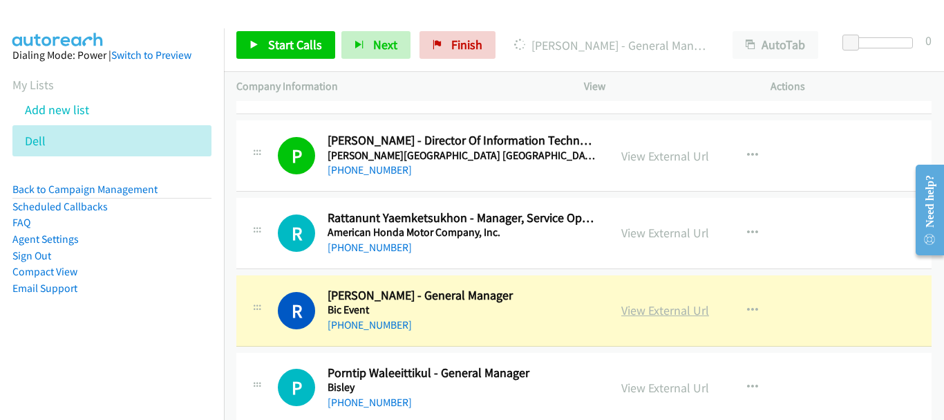
click at [678, 315] on link "View External Url" at bounding box center [665, 310] width 88 height 16
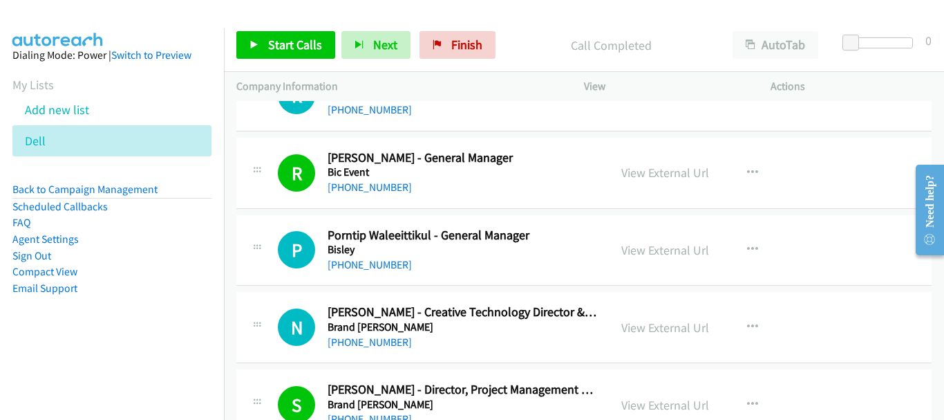
scroll to position [277, 0]
click at [371, 268] on link "+66 2 689 6396" at bounding box center [370, 263] width 84 height 13
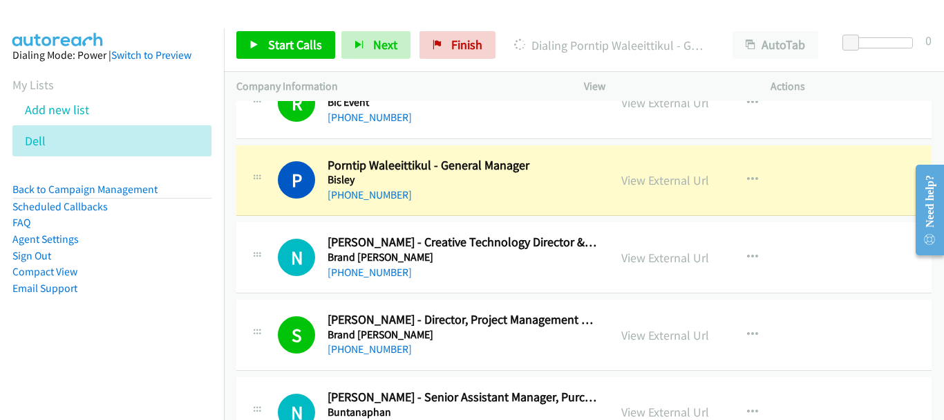
scroll to position [415, 0]
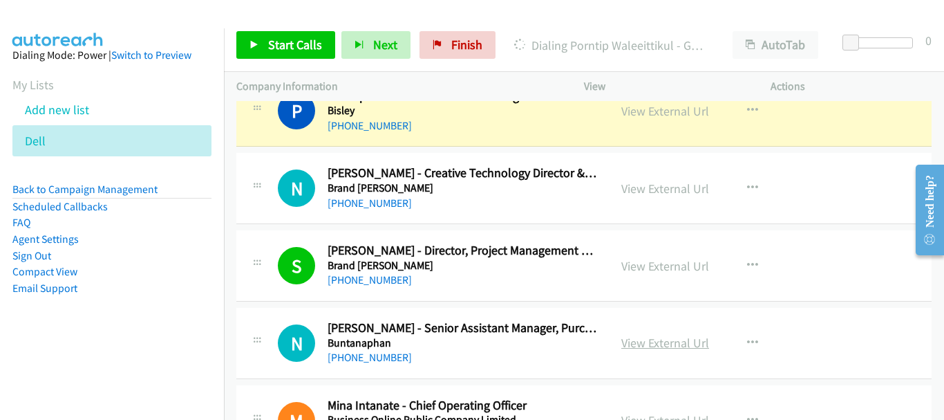
click at [635, 341] on link "View External Url" at bounding box center [665, 343] width 88 height 16
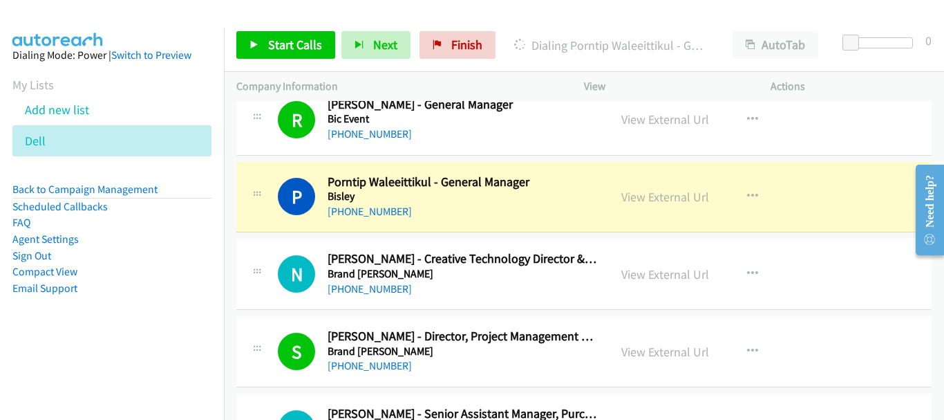
scroll to position [277, 0]
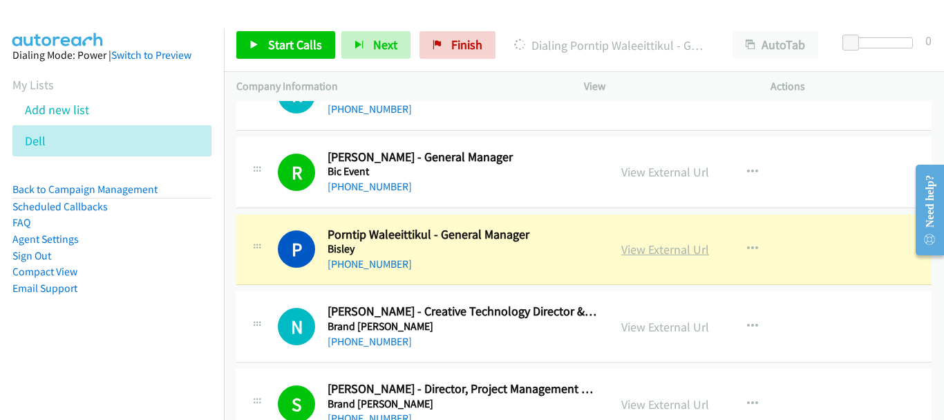
click at [658, 243] on link "View External Url" at bounding box center [665, 249] width 88 height 16
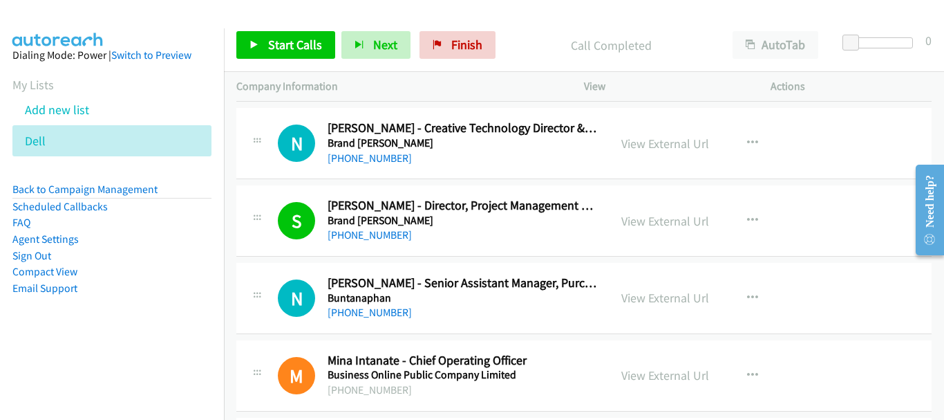
scroll to position [484, 0]
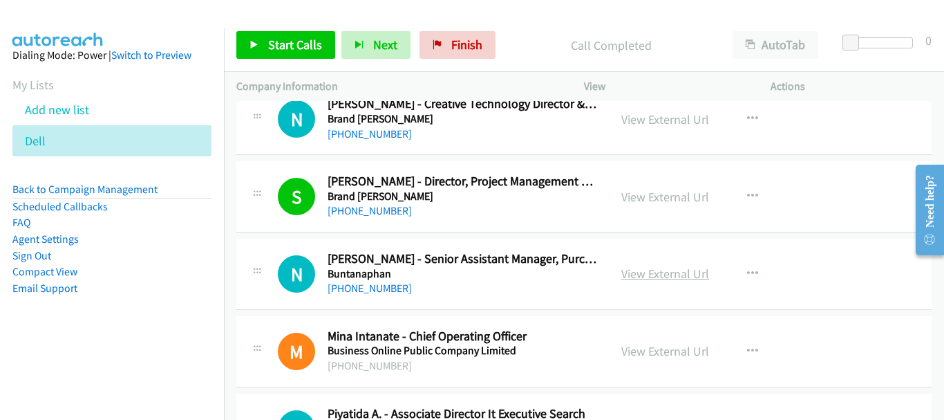
click at [643, 274] on link "View External Url" at bounding box center [665, 273] width 88 height 16
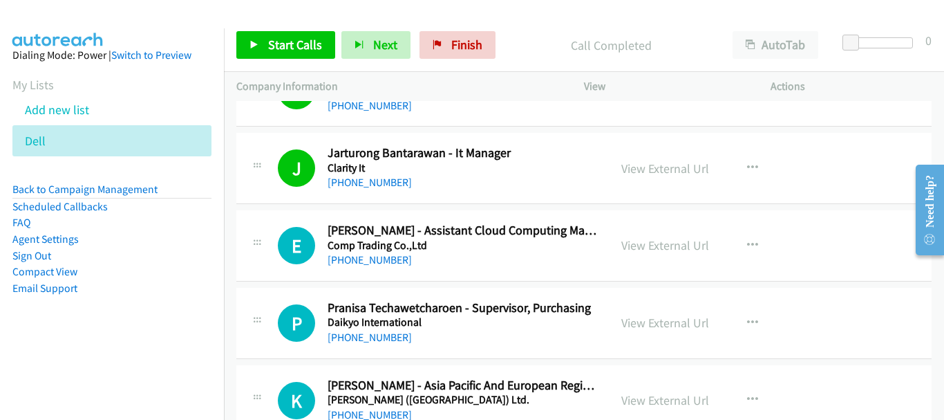
scroll to position [968, 0]
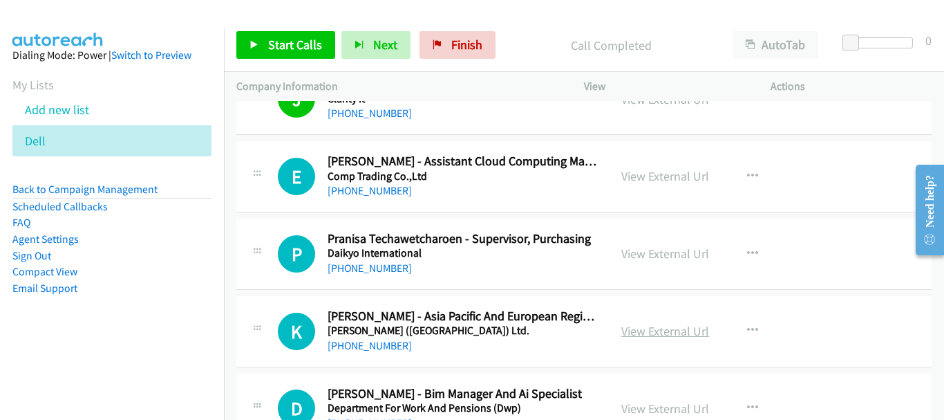
click at [645, 330] on link "View External Url" at bounding box center [665, 331] width 88 height 16
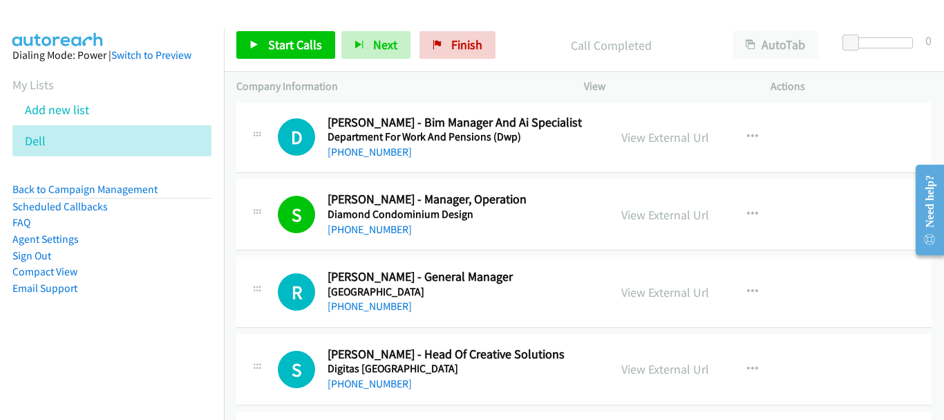
scroll to position [1244, 0]
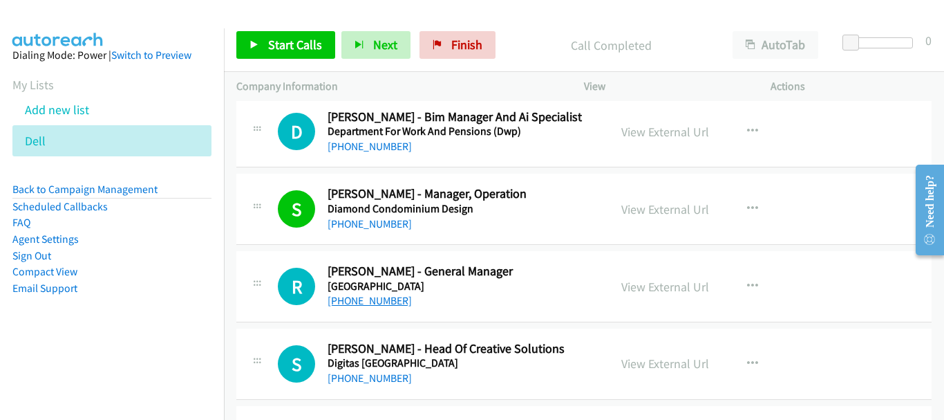
click at [375, 298] on link "+66 81 906 7823" at bounding box center [370, 300] width 84 height 13
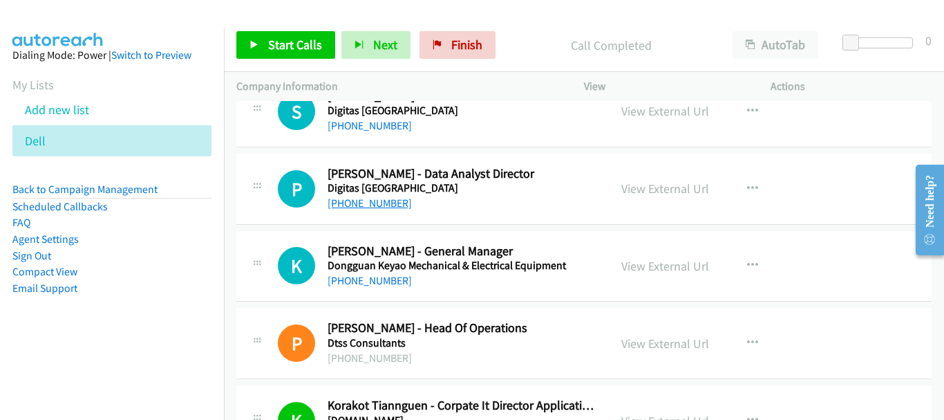
scroll to position [1521, 0]
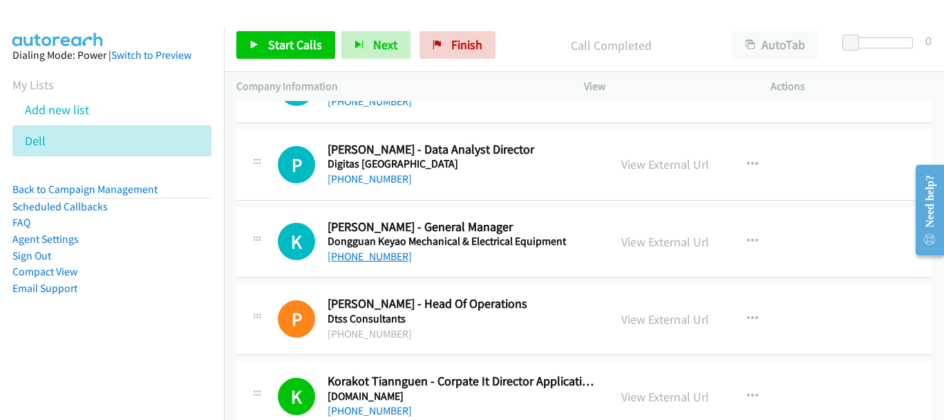
click at [383, 259] on link "+66 2 001 0596" at bounding box center [370, 256] width 84 height 13
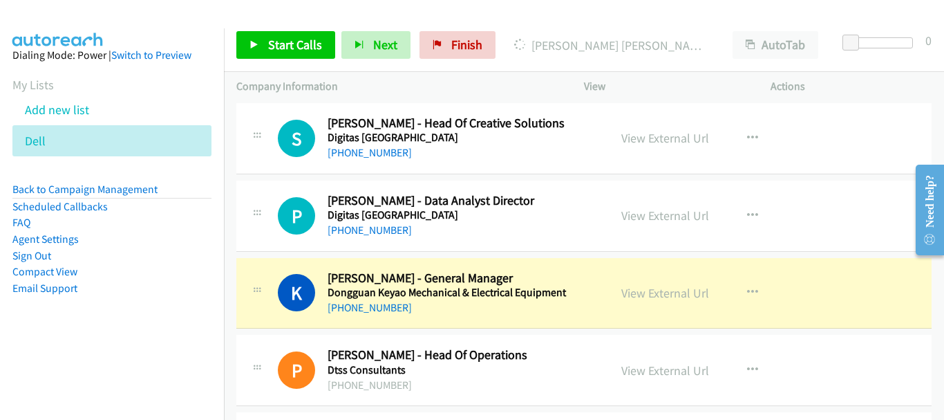
scroll to position [1452, 0]
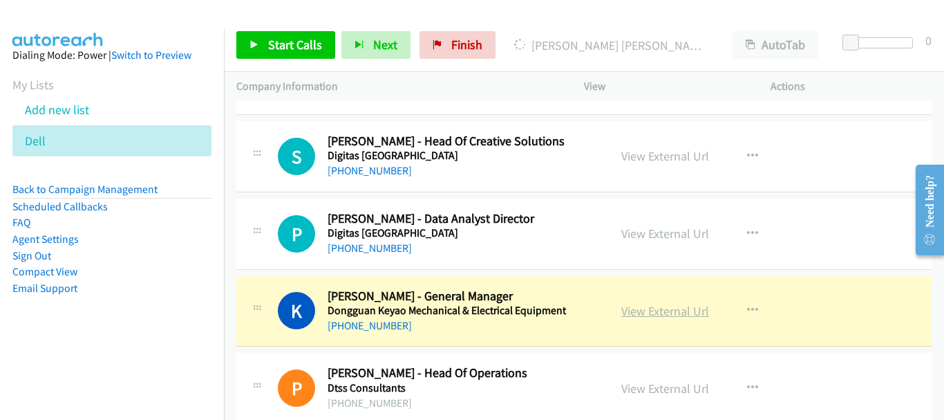
click at [648, 310] on link "View External Url" at bounding box center [665, 311] width 88 height 16
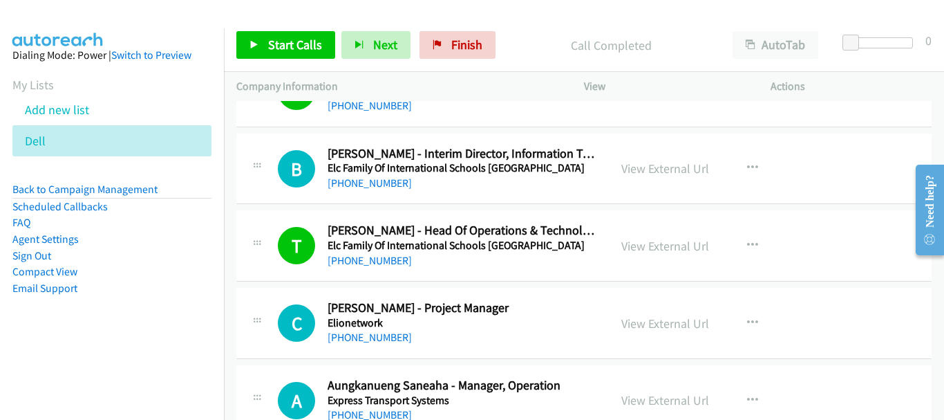
scroll to position [2005, 0]
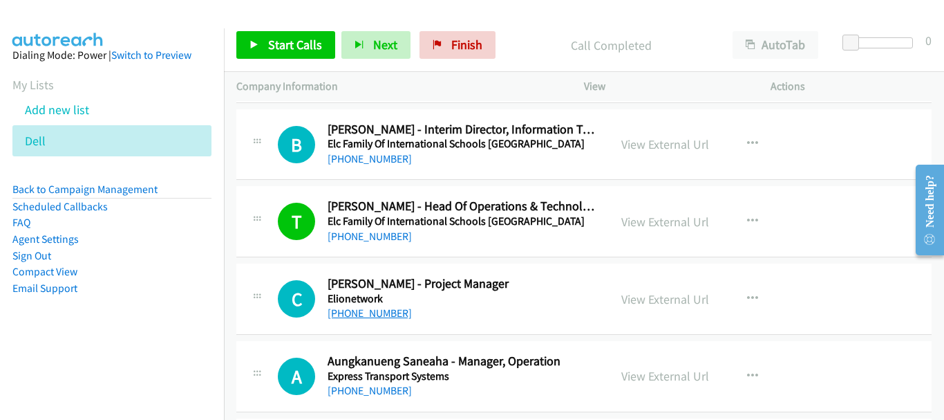
click at [362, 316] on link "+66 2 086 1886" at bounding box center [370, 312] width 84 height 13
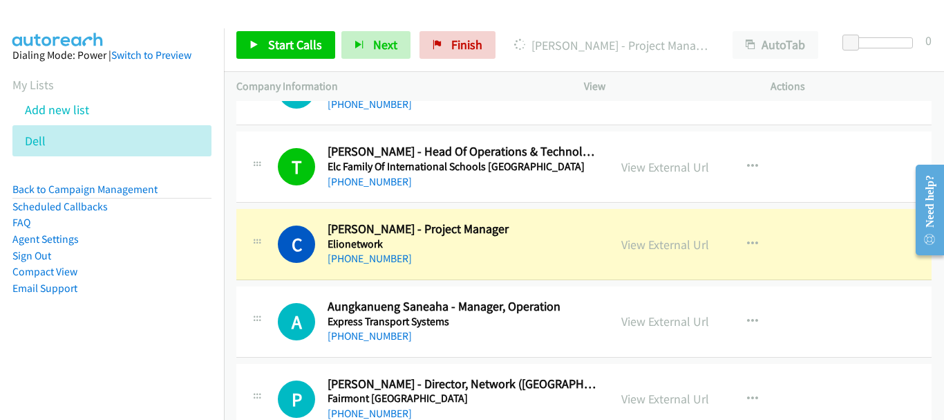
scroll to position [2143, 0]
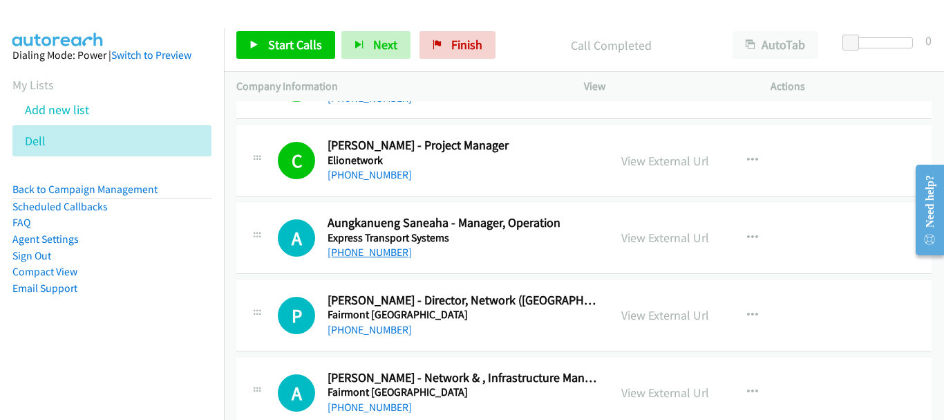
click at [390, 250] on link "+66 2 511 5577" at bounding box center [370, 251] width 84 height 13
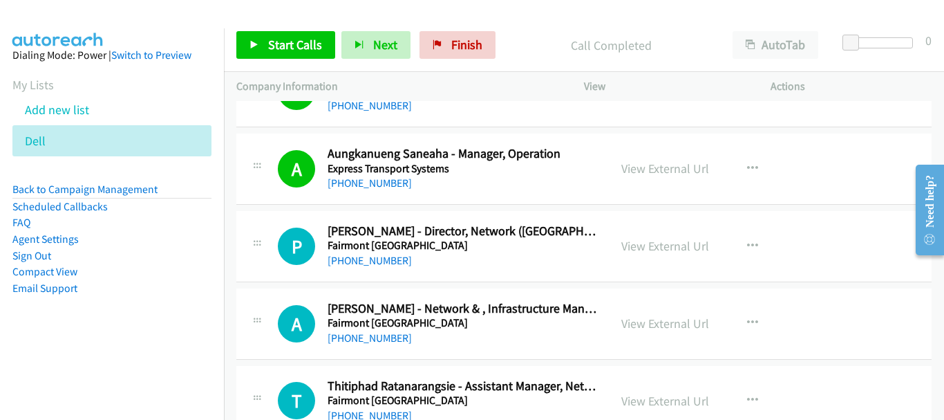
scroll to position [2281, 0]
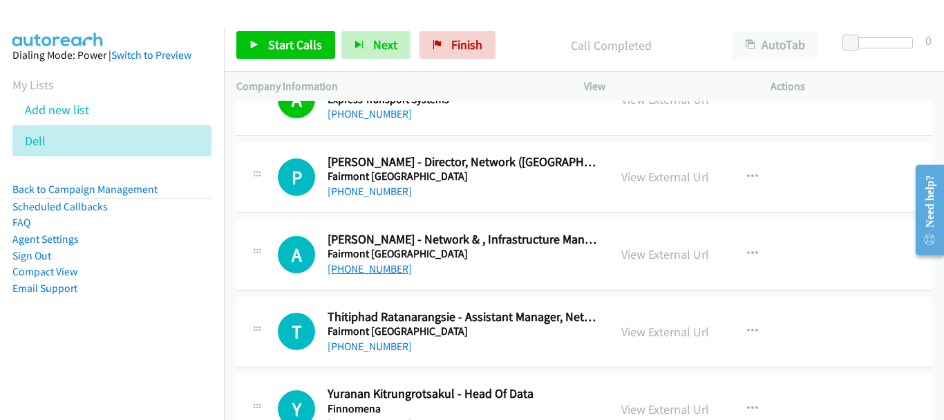
click at [384, 270] on link "+66 2 659 4681" at bounding box center [370, 268] width 84 height 13
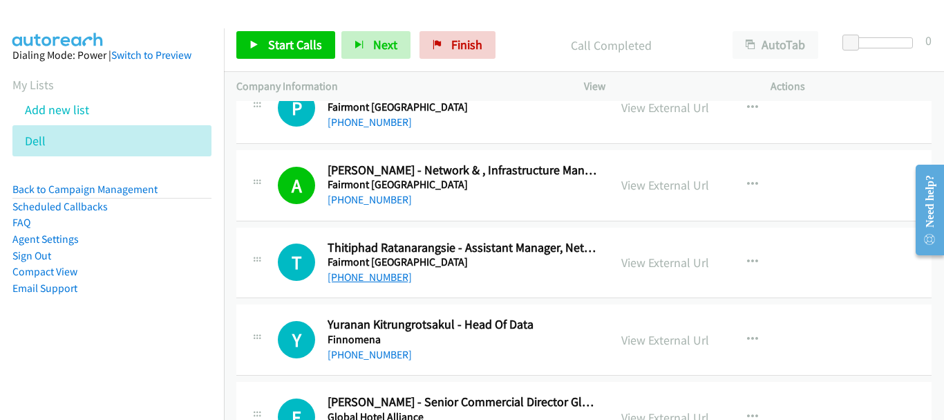
click at [389, 278] on link "+66 2 659 4596" at bounding box center [370, 276] width 84 height 13
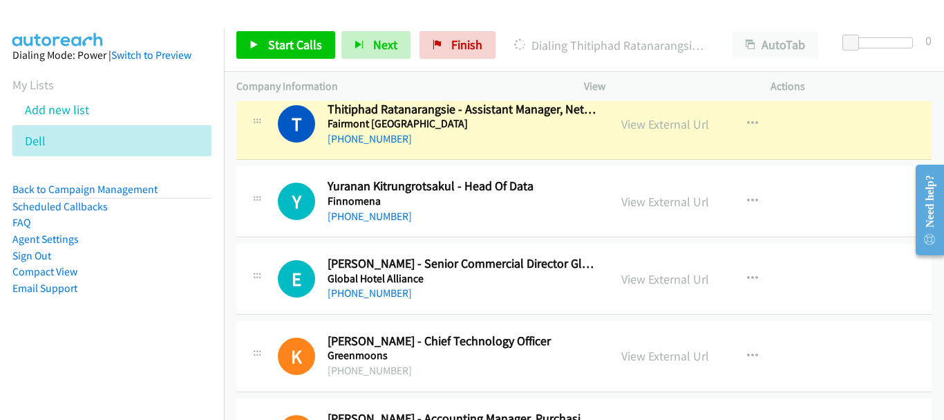
scroll to position [2696, 0]
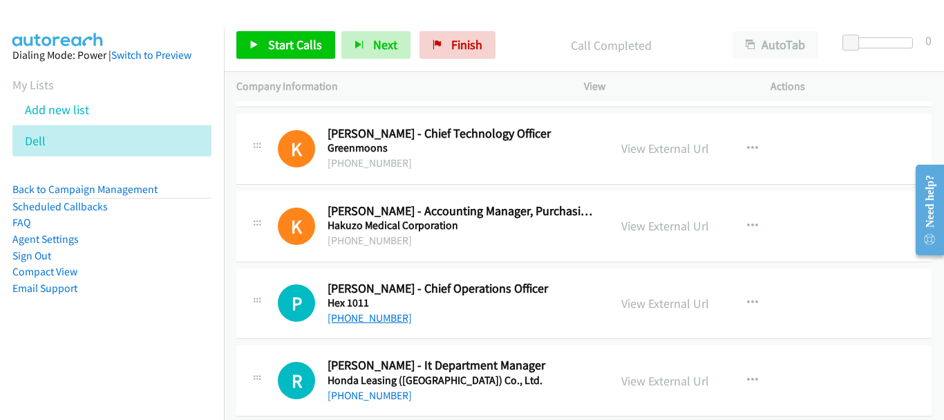
click at [393, 318] on link "+66 89 115 4545" at bounding box center [370, 317] width 84 height 13
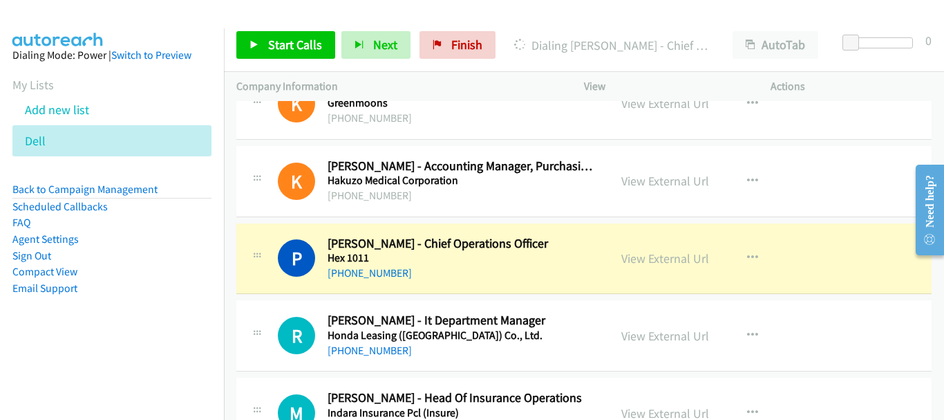
scroll to position [2765, 0]
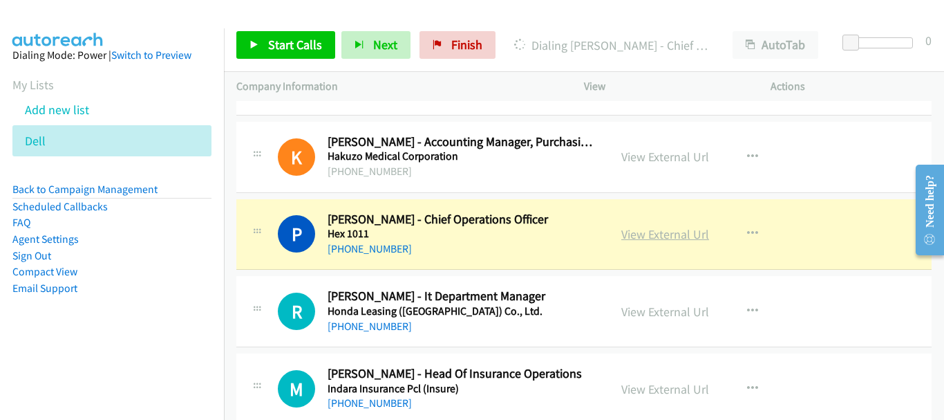
click at [633, 229] on link "View External Url" at bounding box center [665, 234] width 88 height 16
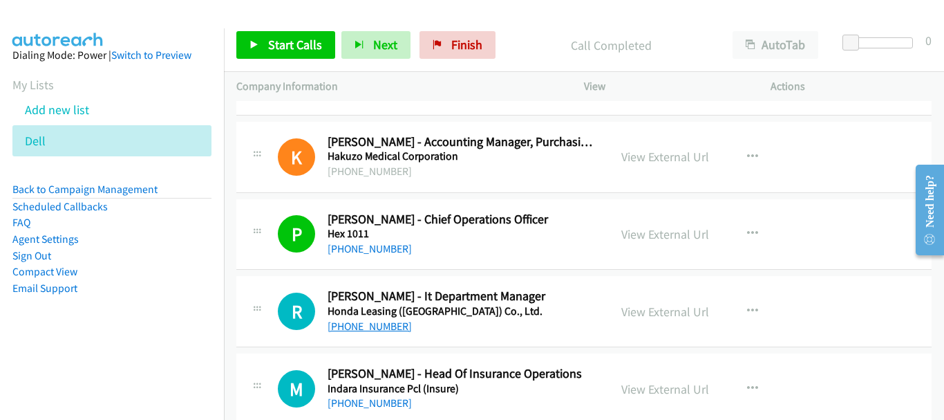
click at [366, 327] on link "+66 2 664 4911" at bounding box center [370, 325] width 84 height 13
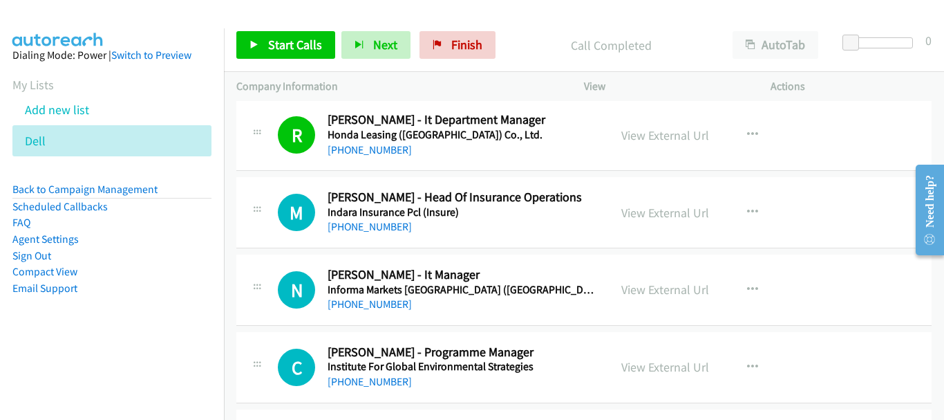
scroll to position [2972, 0]
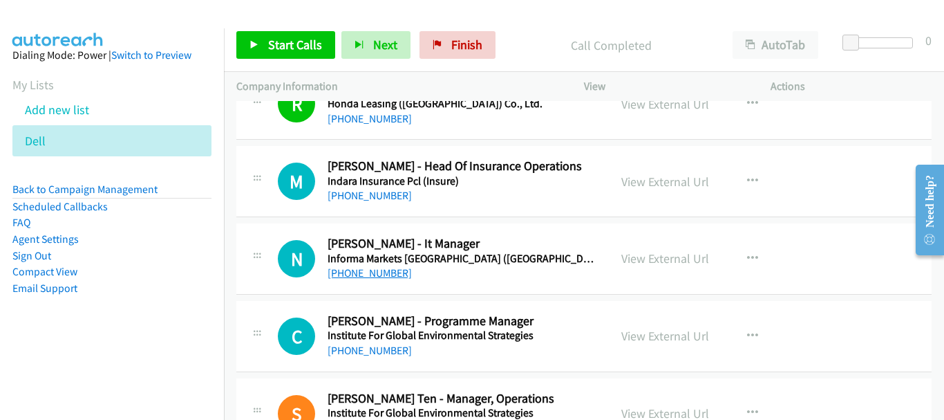
click at [383, 277] on link "+66 2 036 0500" at bounding box center [370, 272] width 84 height 13
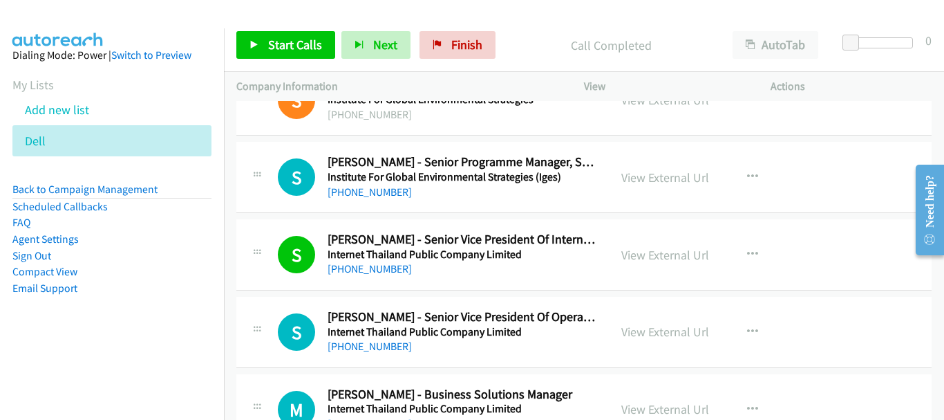
scroll to position [3318, 0]
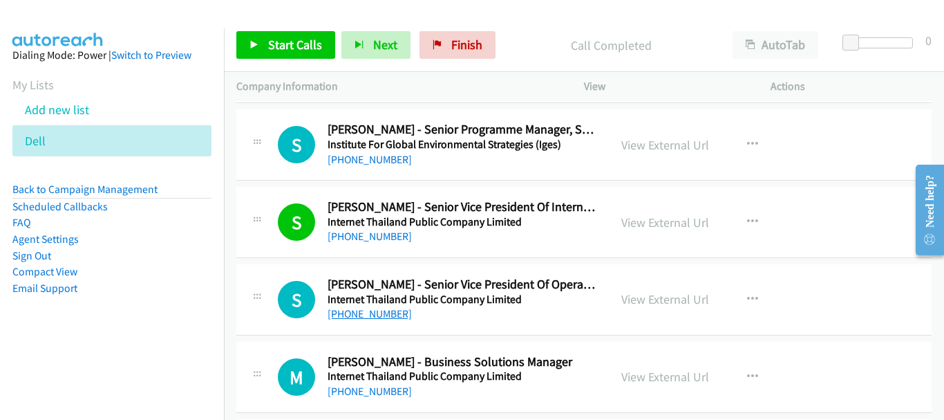
click at [383, 317] on link "+66 2 257 7000" at bounding box center [370, 313] width 84 height 13
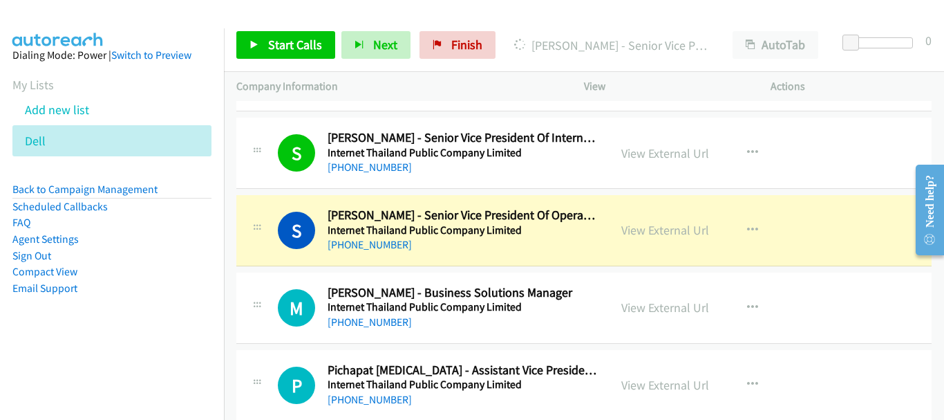
scroll to position [3456, 0]
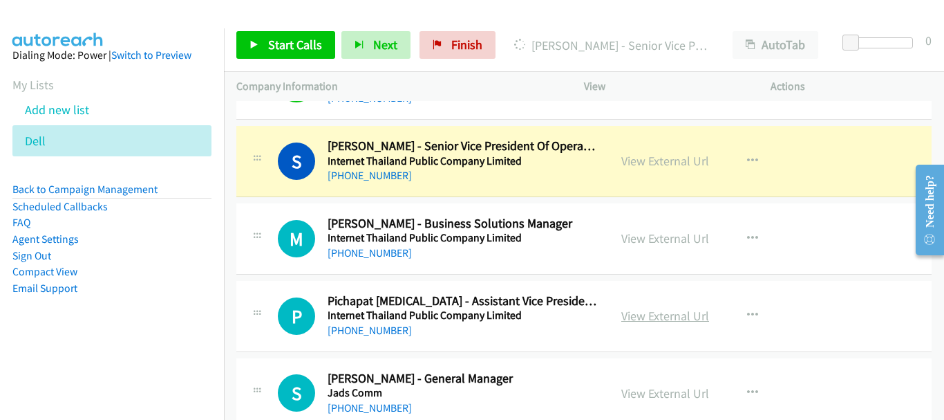
click at [653, 320] on link "View External Url" at bounding box center [665, 316] width 88 height 16
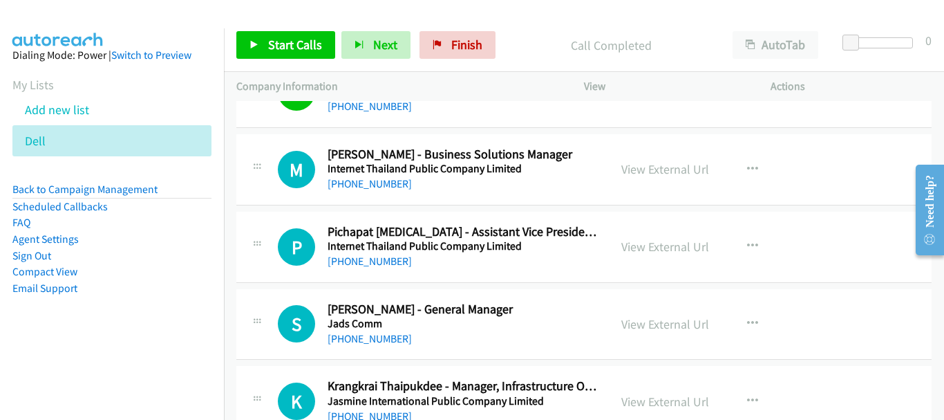
scroll to position [3595, 0]
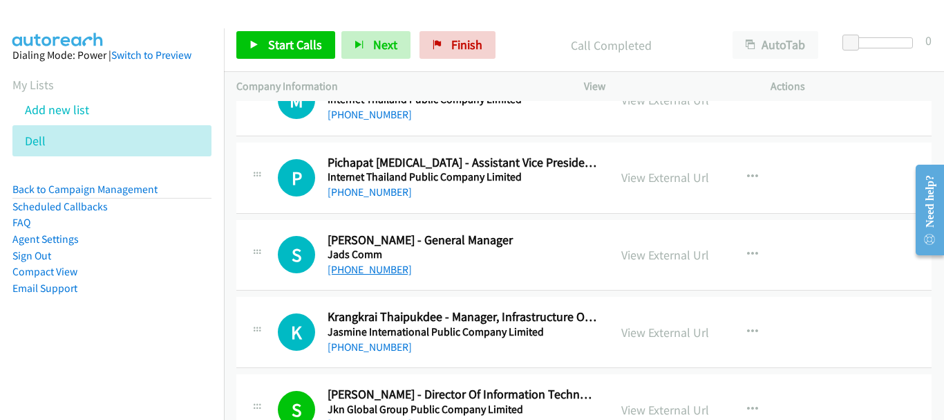
click at [398, 274] on link "+66 80 561 6644" at bounding box center [370, 269] width 84 height 13
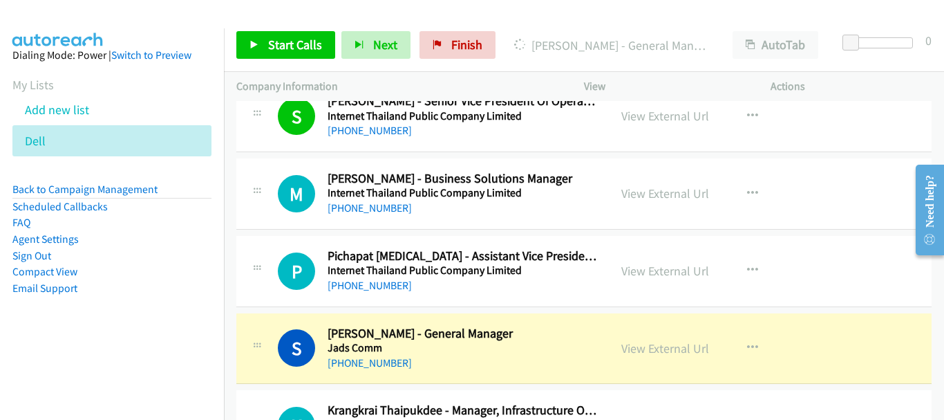
scroll to position [3525, 0]
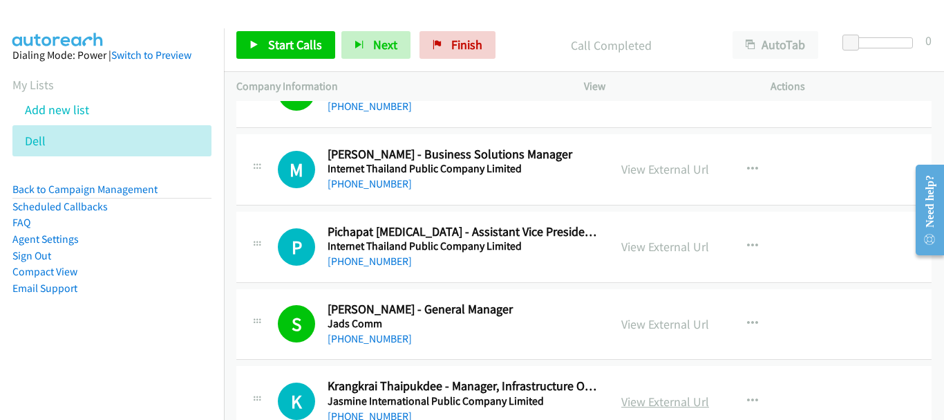
click at [695, 404] on link "View External Url" at bounding box center [665, 401] width 88 height 16
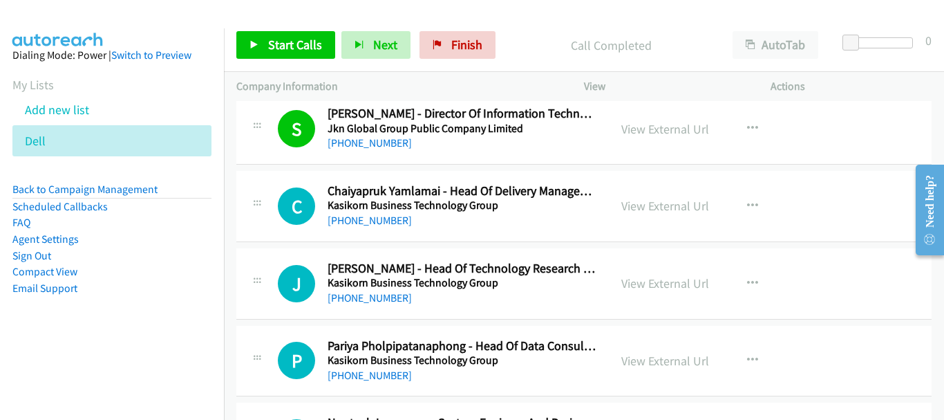
scroll to position [3940, 0]
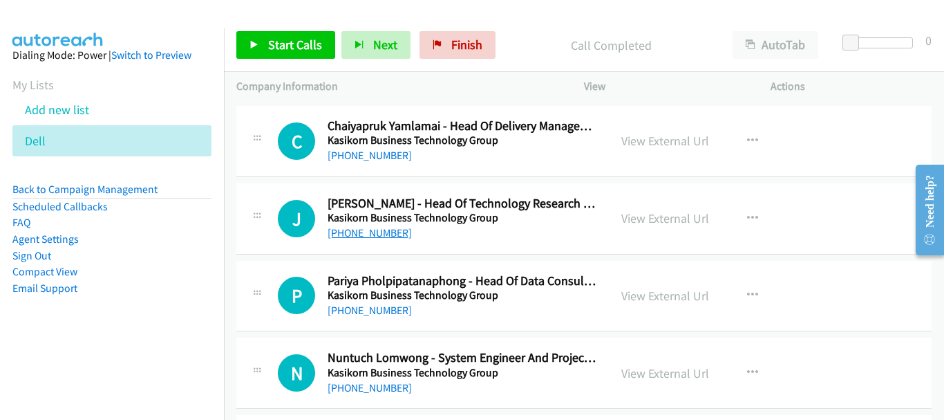
click at [379, 236] on link "+66 84 647 2121" at bounding box center [370, 232] width 84 height 13
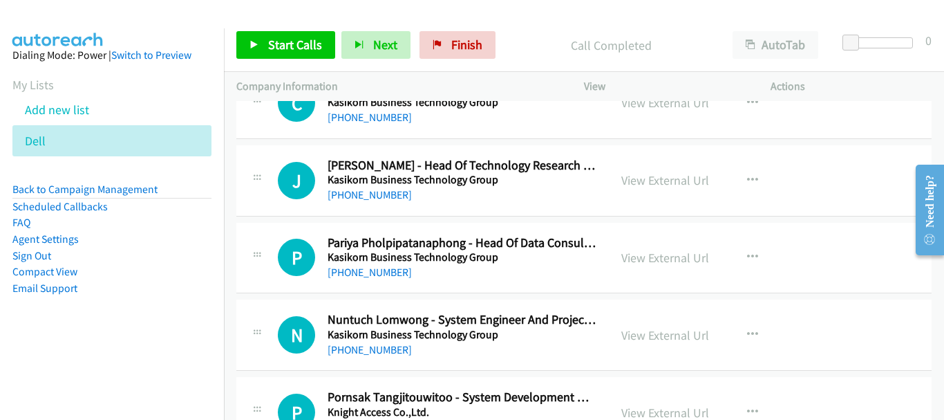
scroll to position [4009, 0]
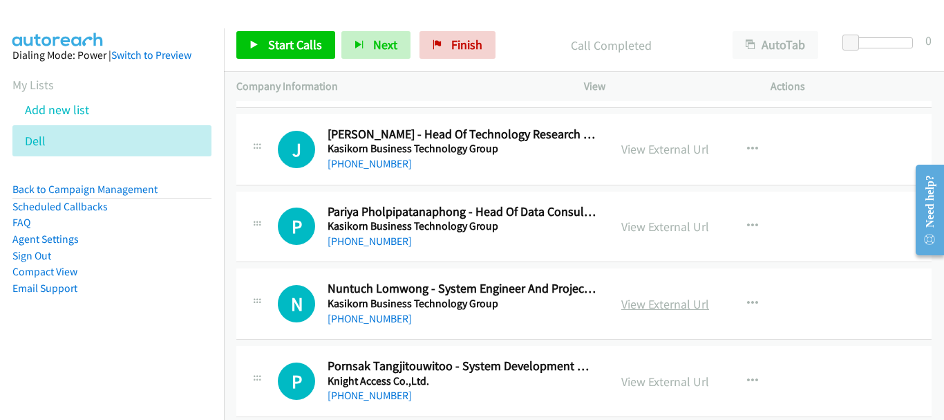
click at [646, 306] on link "View External Url" at bounding box center [665, 304] width 88 height 16
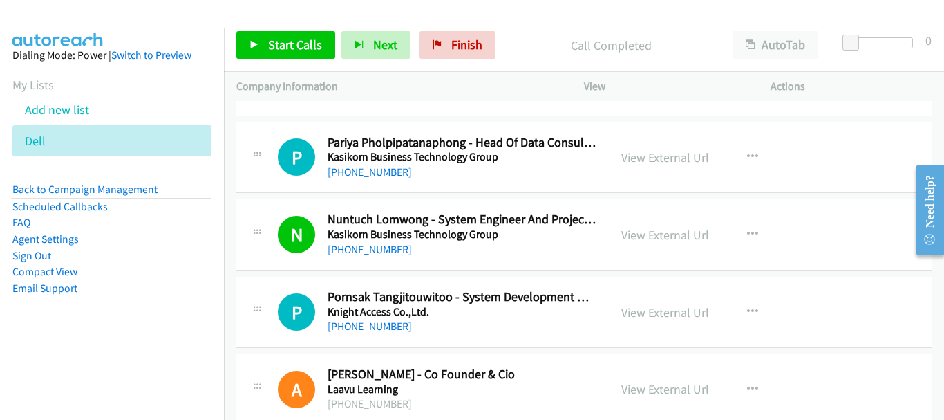
click at [641, 304] on link "View External Url" at bounding box center [665, 312] width 88 height 16
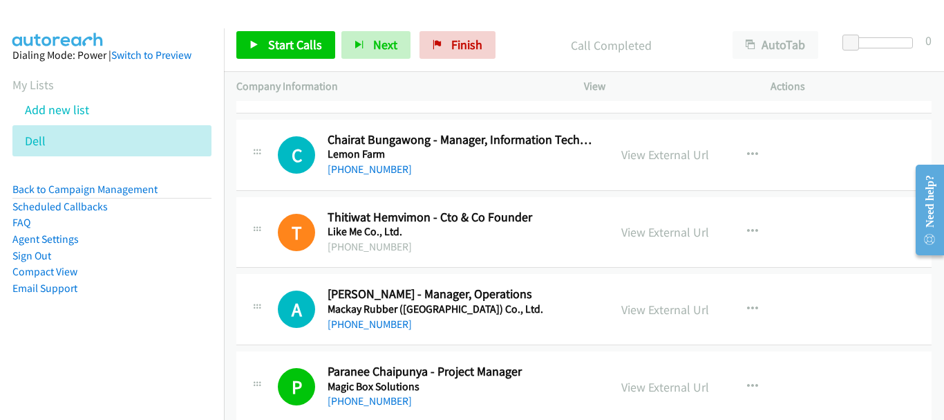
scroll to position [4424, 0]
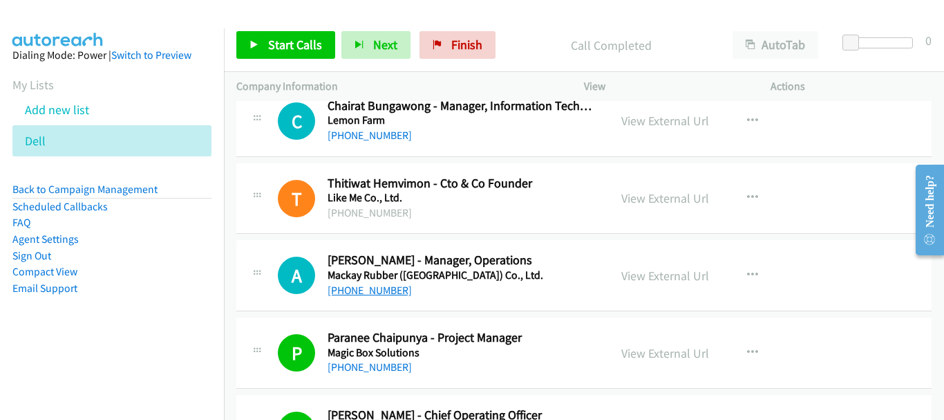
click at [364, 290] on link "+66 88 317 0096" at bounding box center [370, 289] width 84 height 13
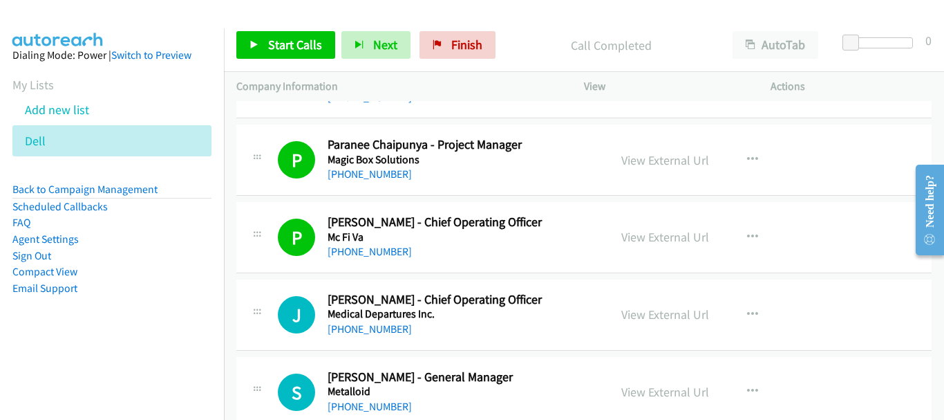
scroll to position [4632, 0]
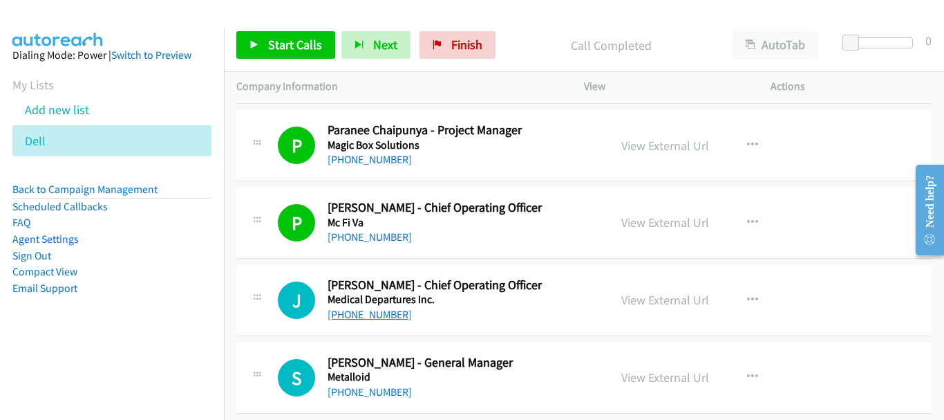
click at [368, 317] on link "+66 95 248 2397" at bounding box center [370, 314] width 84 height 13
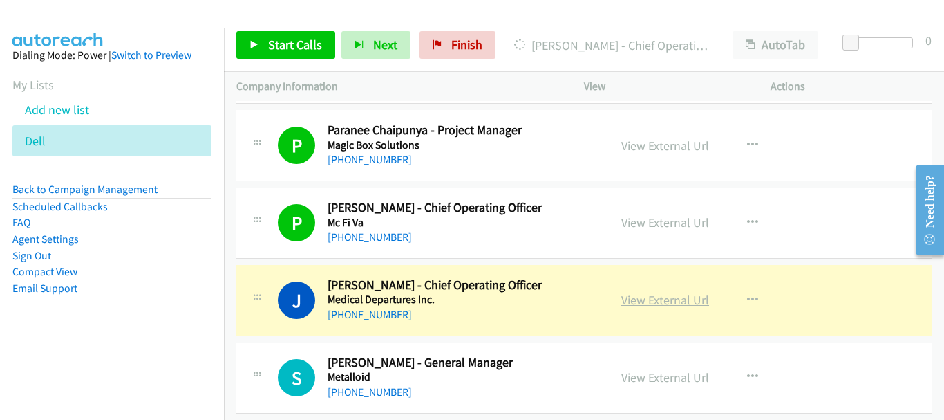
click at [650, 294] on link "View External Url" at bounding box center [665, 300] width 88 height 16
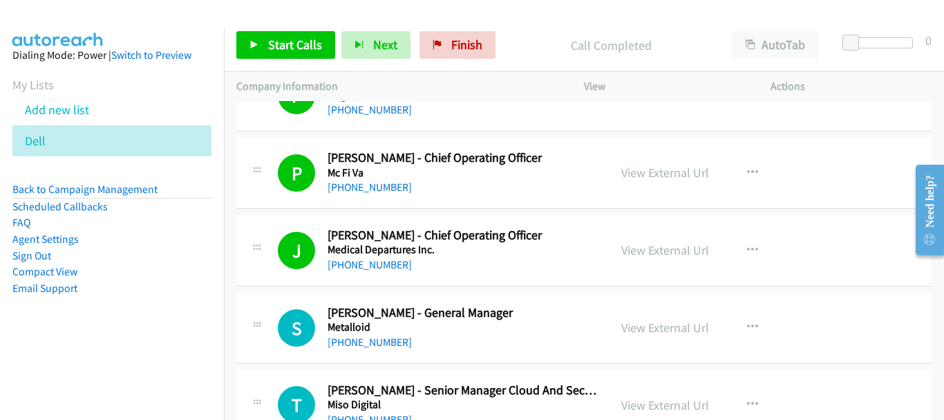
scroll to position [4770, 0]
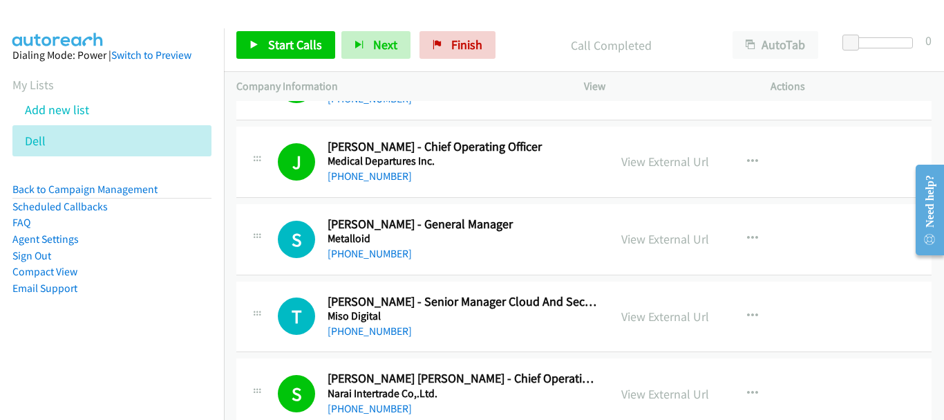
click at [379, 261] on div "+66 2 170 6601" at bounding box center [462, 253] width 269 height 17
click at [379, 256] on link "+66 2 170 6601" at bounding box center [370, 253] width 84 height 13
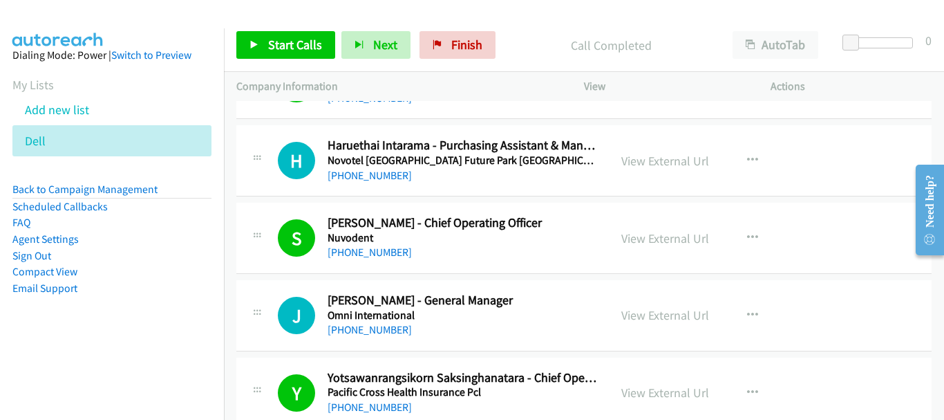
scroll to position [5807, 0]
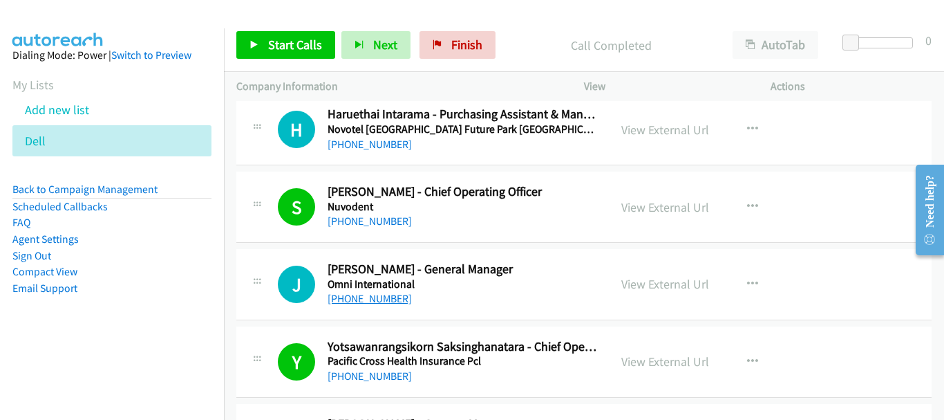
click at [382, 301] on link "+66 81 927 5031" at bounding box center [370, 298] width 84 height 13
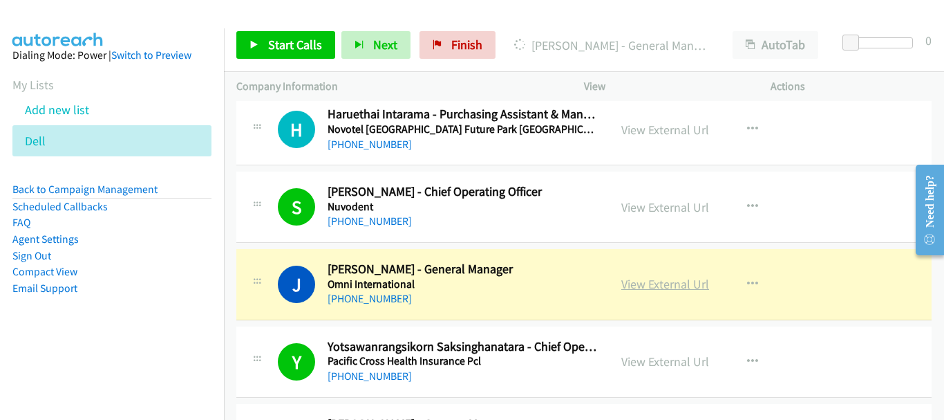
click at [631, 285] on link "View External Url" at bounding box center [665, 284] width 88 height 16
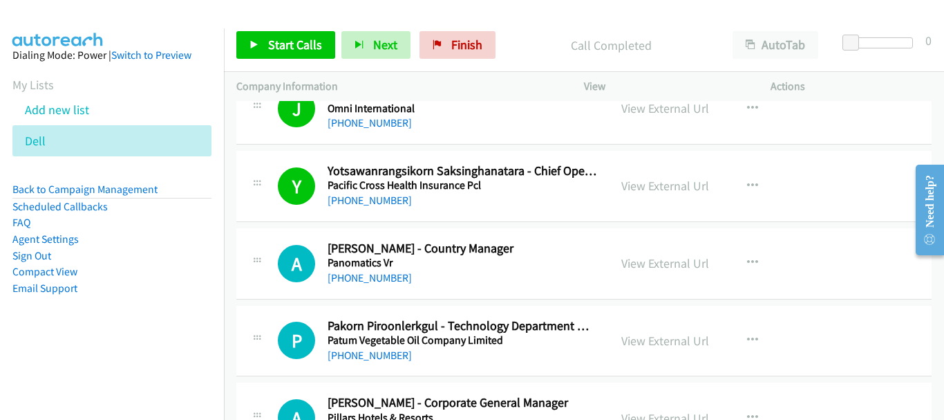
scroll to position [6014, 0]
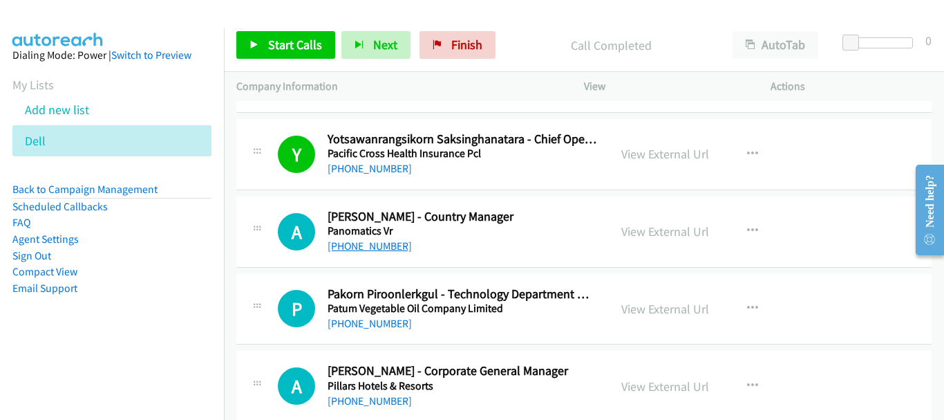
click at [389, 248] on link "+66 85 111 9889" at bounding box center [370, 245] width 84 height 13
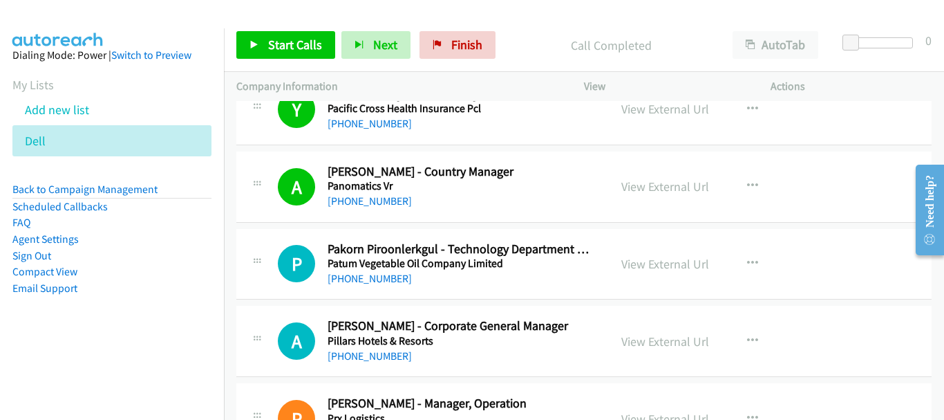
scroll to position [6083, 0]
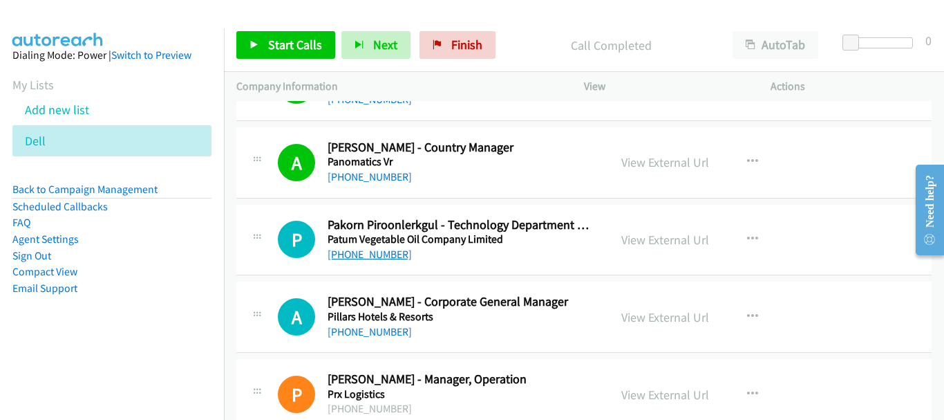
click at [364, 248] on link "+66 2 694 6883" at bounding box center [370, 253] width 84 height 13
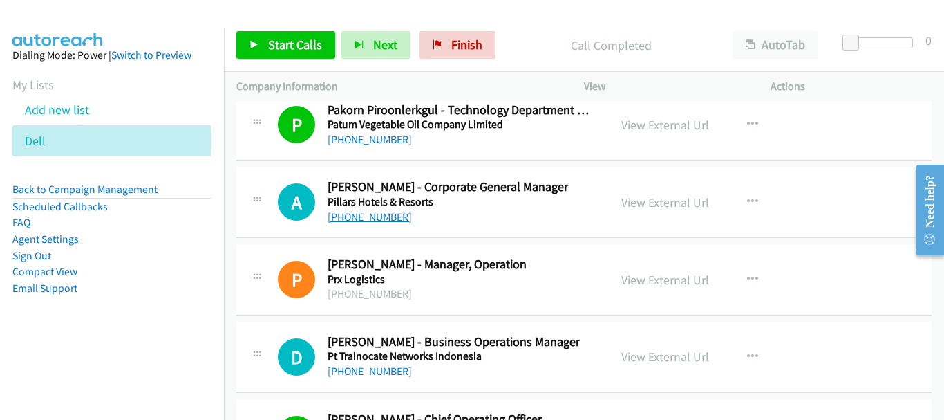
scroll to position [6221, 0]
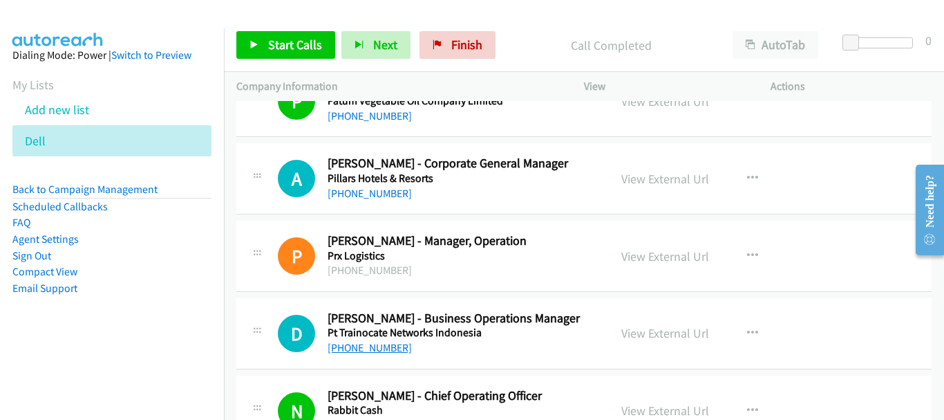
click at [372, 348] on link "+66 86 633 5445" at bounding box center [370, 347] width 84 height 13
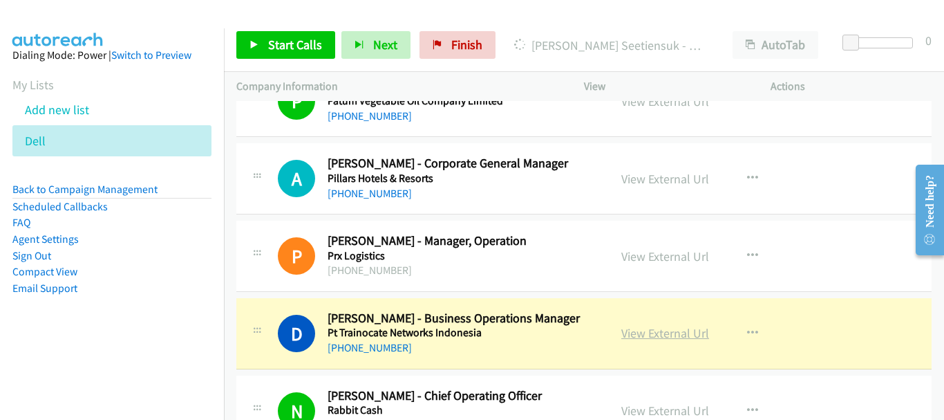
click at [651, 332] on link "View External Url" at bounding box center [665, 333] width 88 height 16
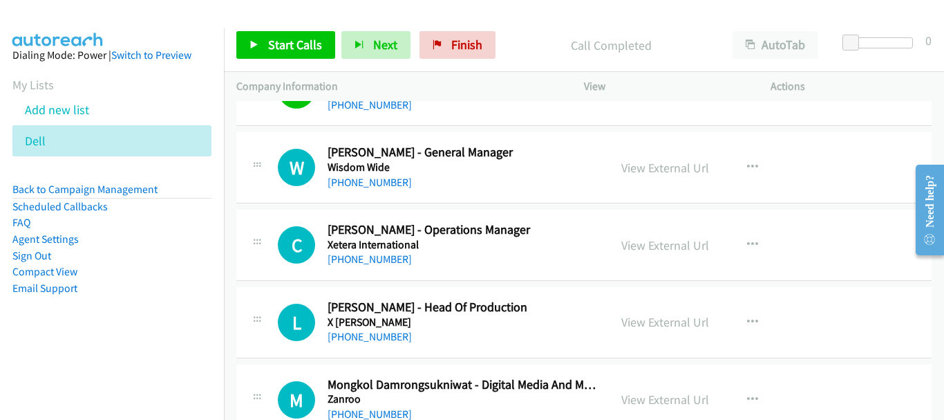
scroll to position [9059, 0]
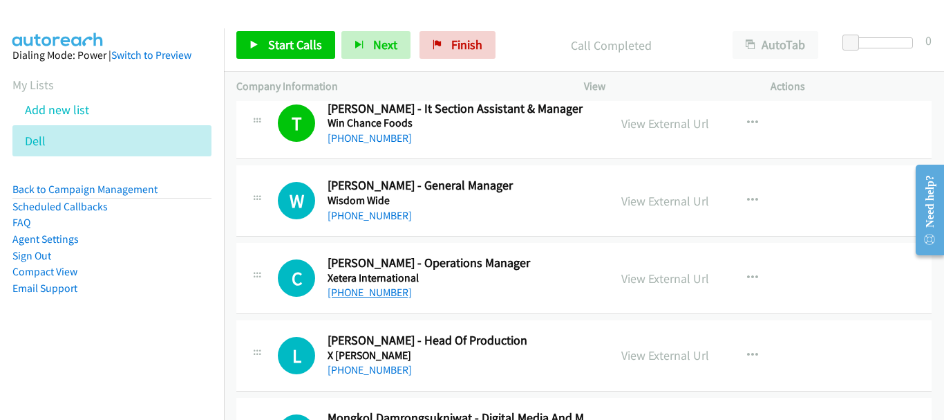
click at [398, 288] on link "+66 89 814 4028" at bounding box center [370, 291] width 84 height 13
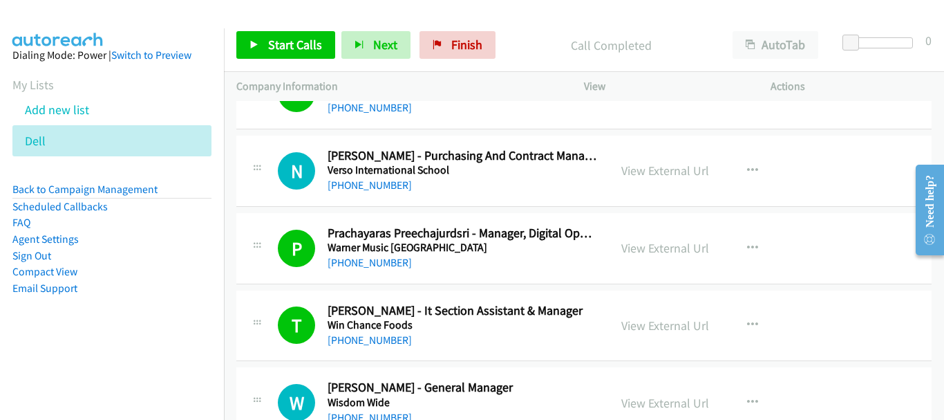
scroll to position [8852, 0]
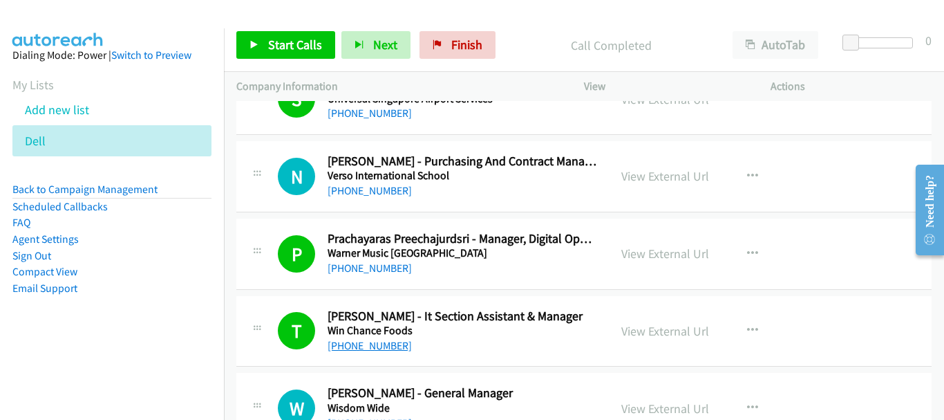
click at [339, 345] on link "+66 89 732 5785" at bounding box center [370, 345] width 84 height 13
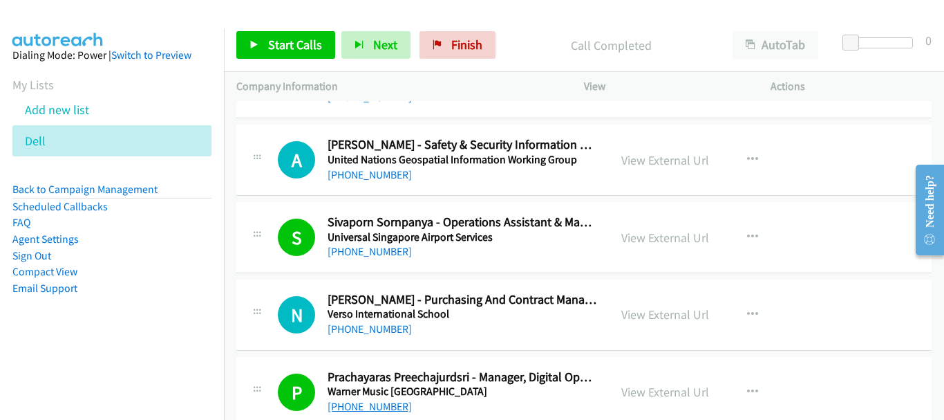
scroll to position [8783, 0]
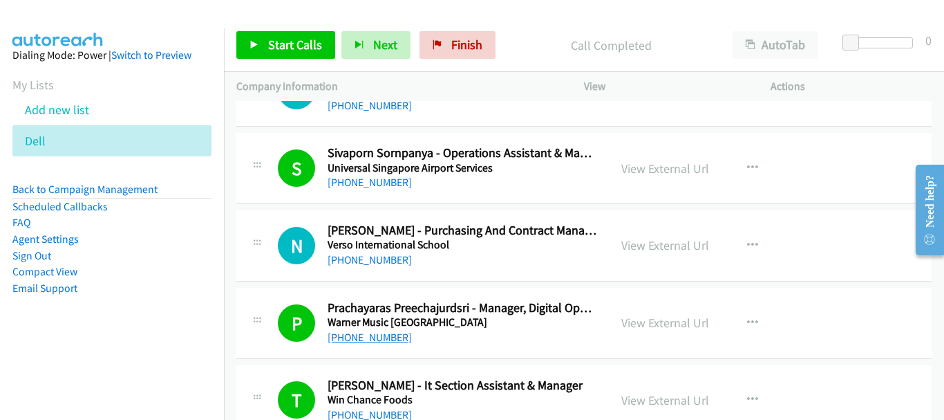
click at [369, 341] on link "+66 86 966 6941" at bounding box center [370, 336] width 84 height 13
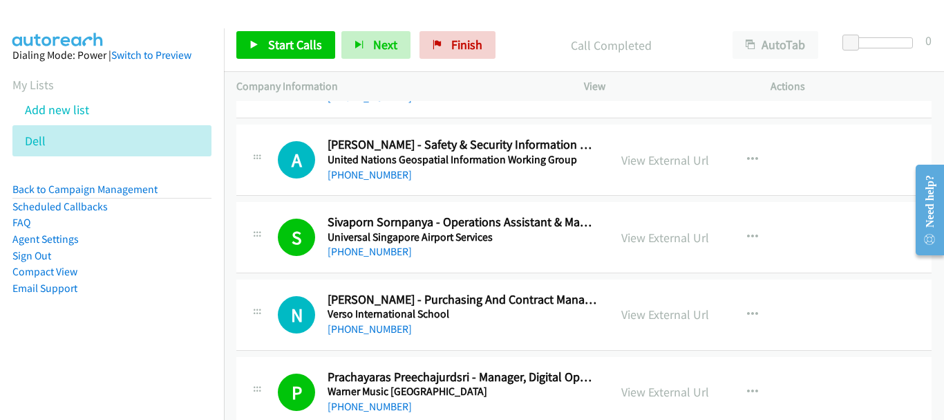
scroll to position [8644, 0]
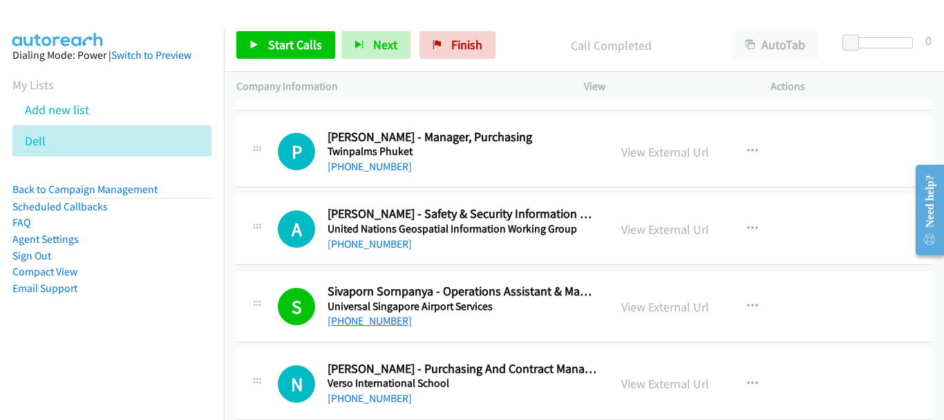
click at [375, 324] on link "+66 2 504 3799" at bounding box center [370, 320] width 84 height 13
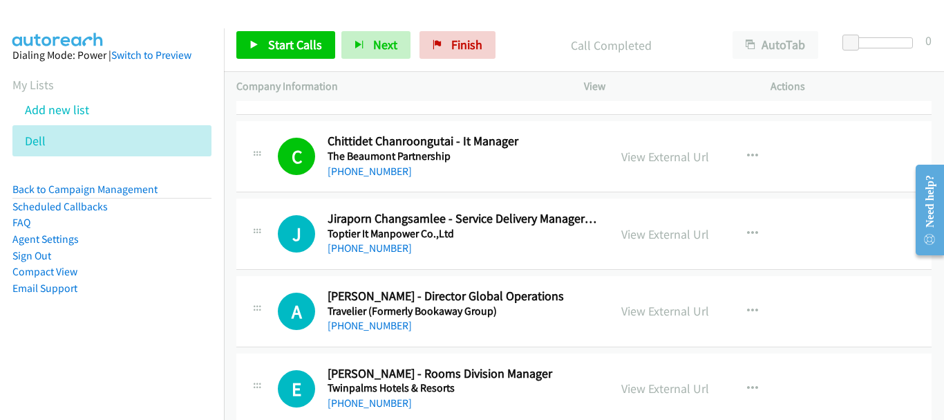
scroll to position [8230, 0]
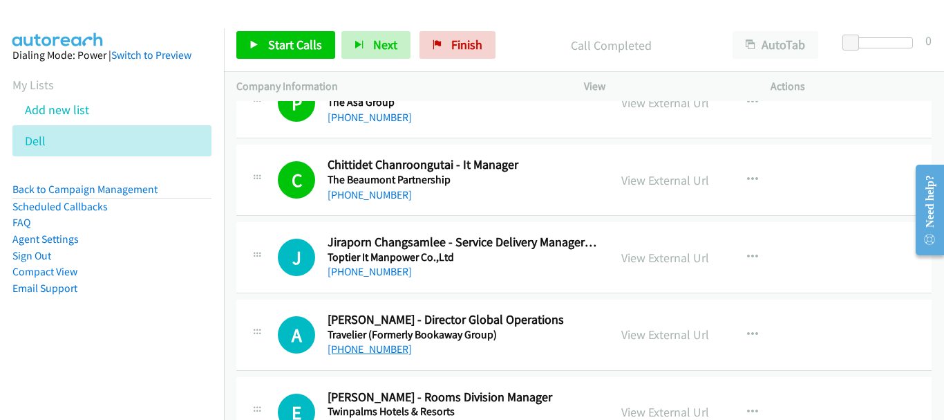
click at [380, 351] on link "+66 2 655 5007" at bounding box center [370, 348] width 84 height 13
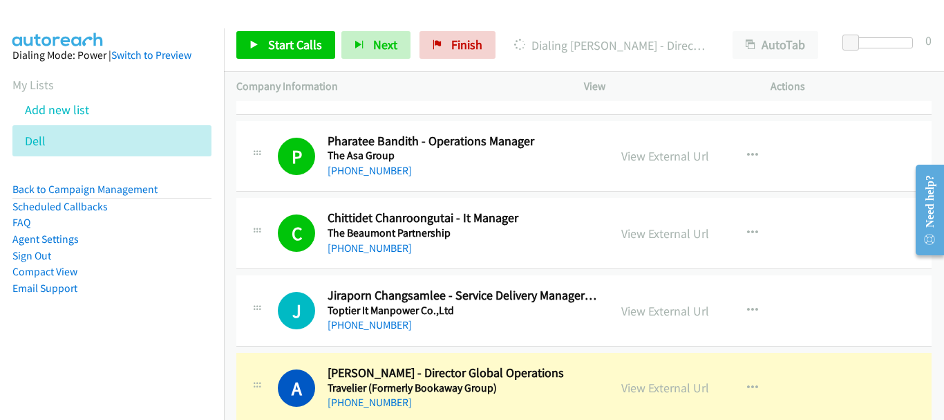
scroll to position [8160, 0]
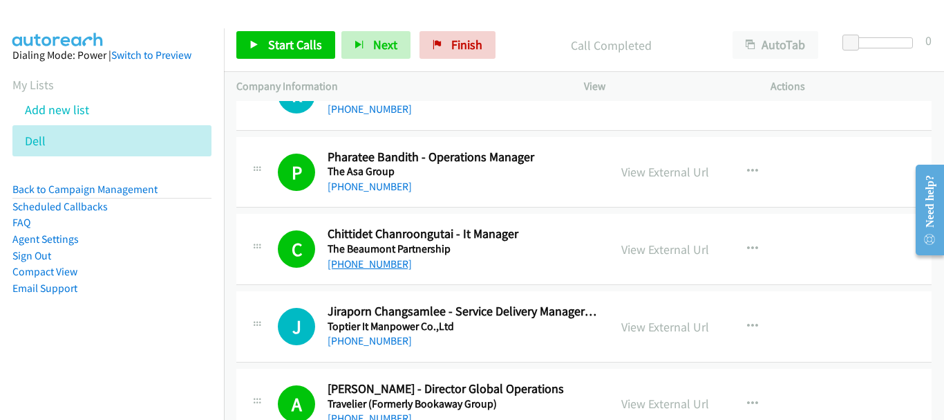
click at [366, 262] on link "+66 2 631 1860" at bounding box center [370, 263] width 84 height 13
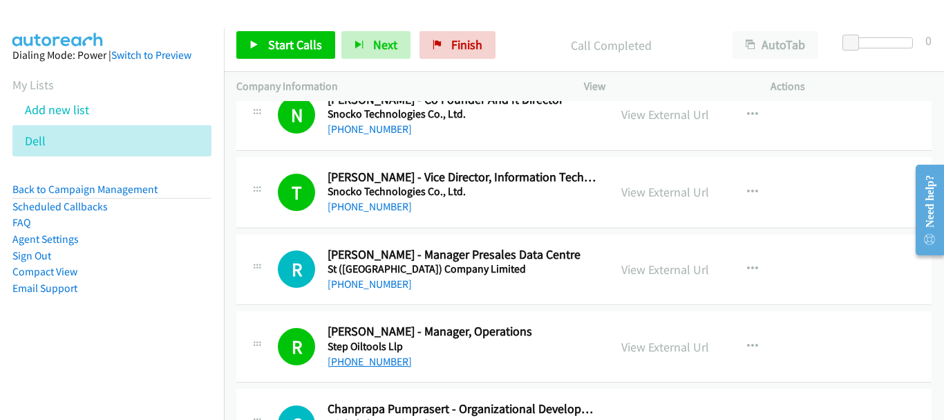
scroll to position [7607, 0]
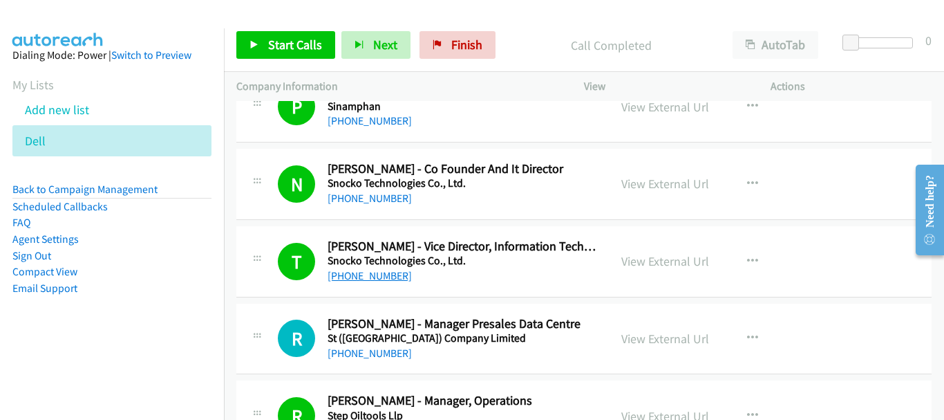
click at [377, 270] on link "+66 85 033 2403" at bounding box center [370, 275] width 84 height 13
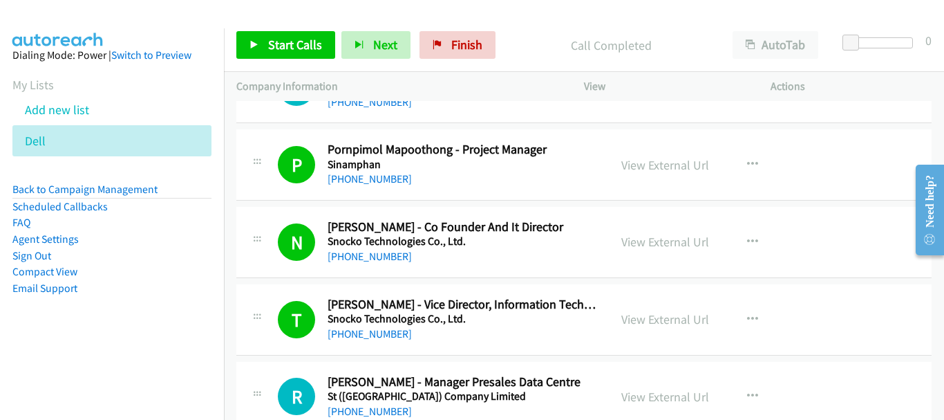
scroll to position [7469, 0]
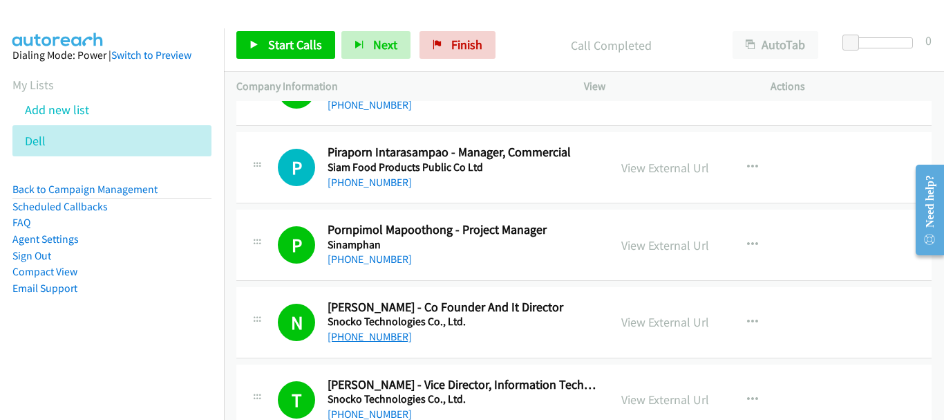
click at [357, 331] on link "+66 99 878 9456" at bounding box center [370, 336] width 84 height 13
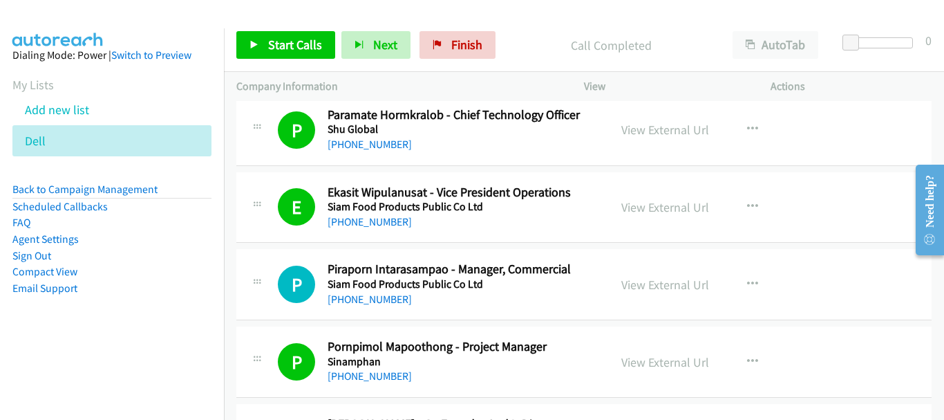
scroll to position [7331, 0]
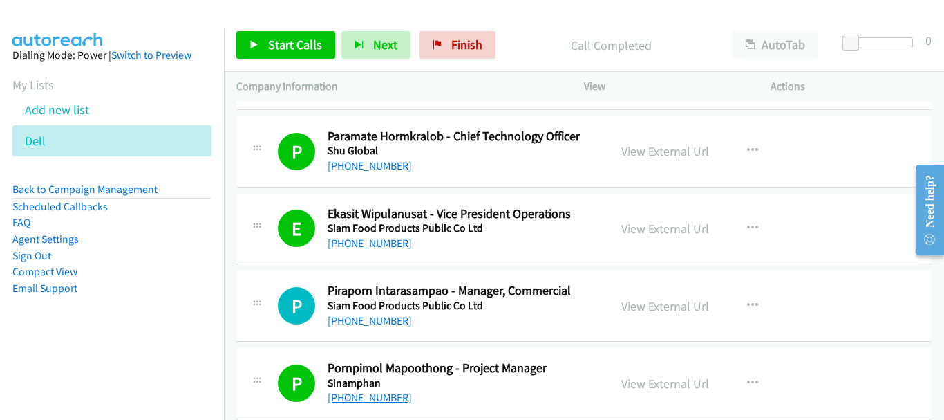
click at [373, 401] on link "+66 83 554 5813" at bounding box center [370, 397] width 84 height 13
click at [382, 243] on link "+66 86 515 1156" at bounding box center [370, 242] width 84 height 13
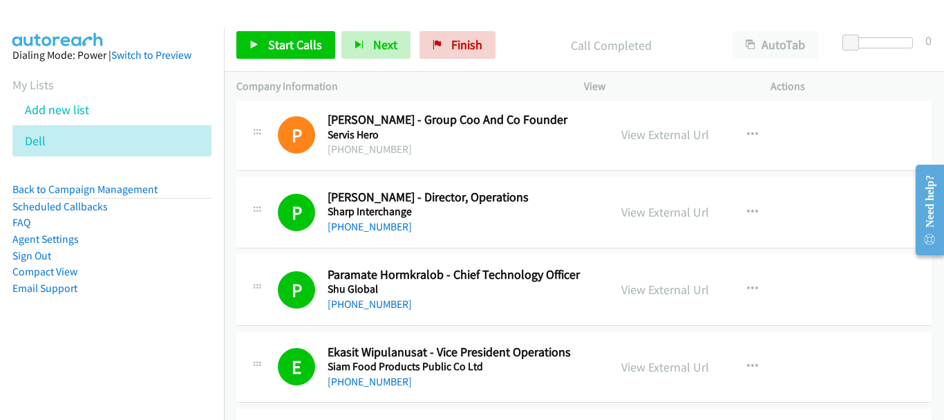
scroll to position [7124, 0]
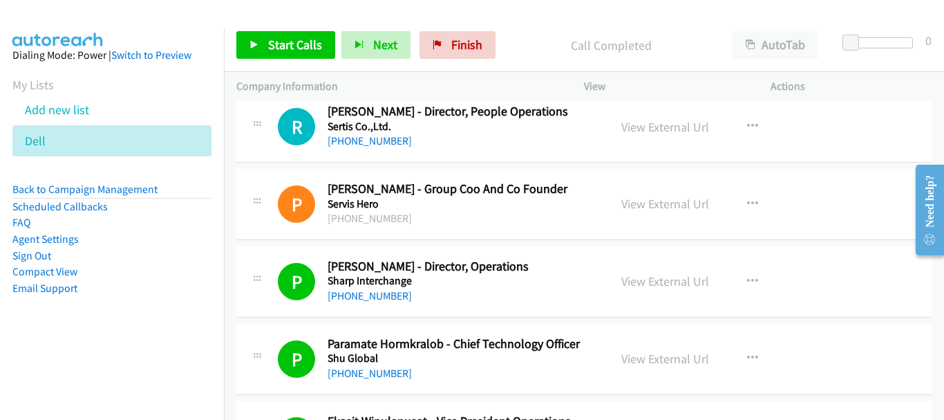
click at [377, 380] on div "+66 92 680 4994" at bounding box center [462, 373] width 269 height 17
click at [377, 373] on link "+66 92 680 4994" at bounding box center [370, 372] width 84 height 13
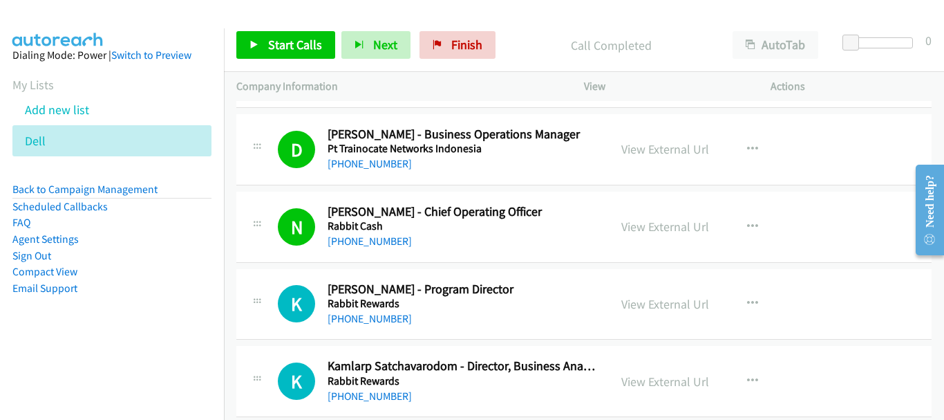
scroll to position [6405, 0]
click at [378, 246] on link "+66 89 202 6865" at bounding box center [370, 241] width 84 height 13
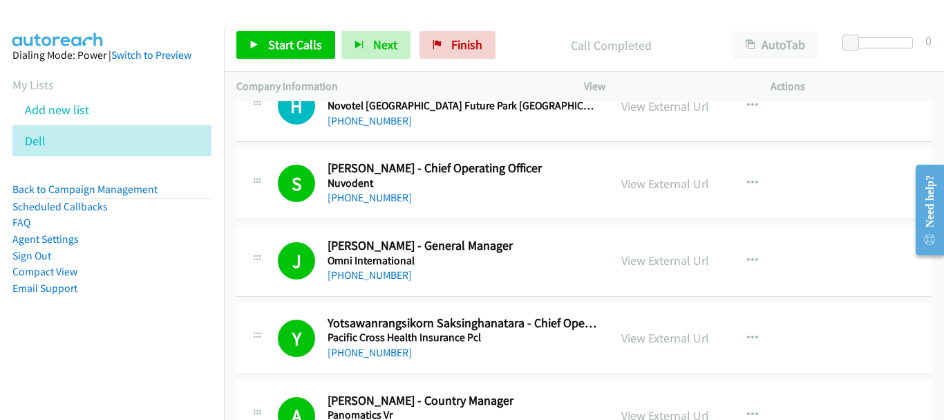
scroll to position [5852, 0]
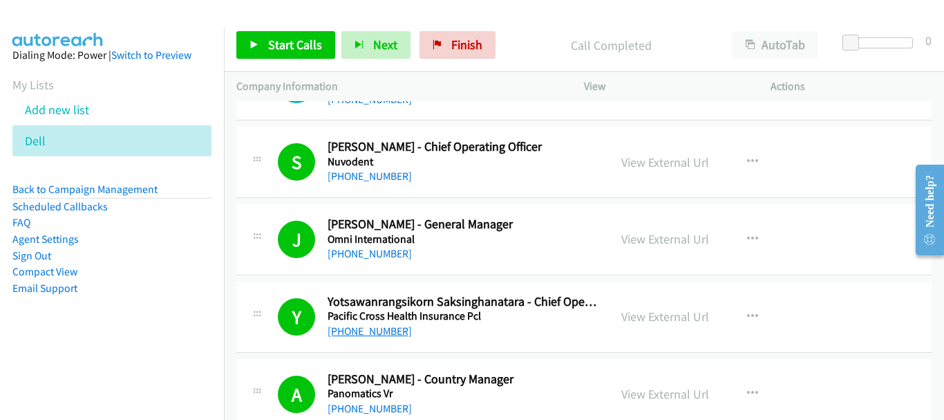
click at [378, 328] on link "+66 94 999 8944" at bounding box center [370, 330] width 84 height 13
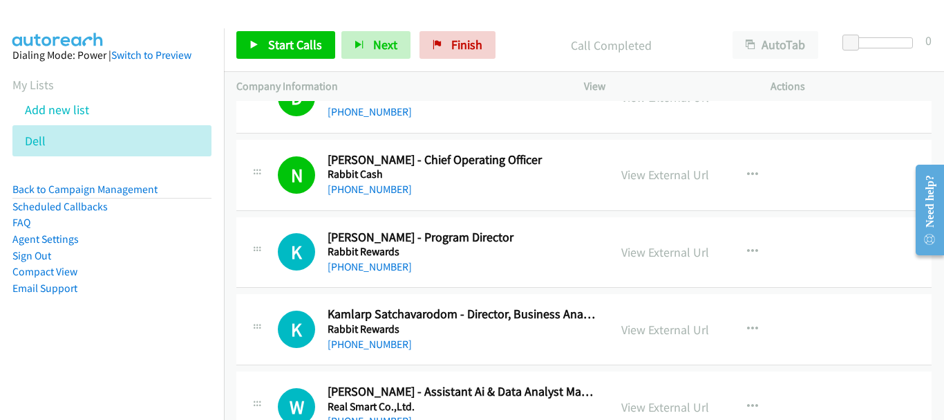
scroll to position [6503, 0]
